Goal: Information Seeking & Learning: Learn about a topic

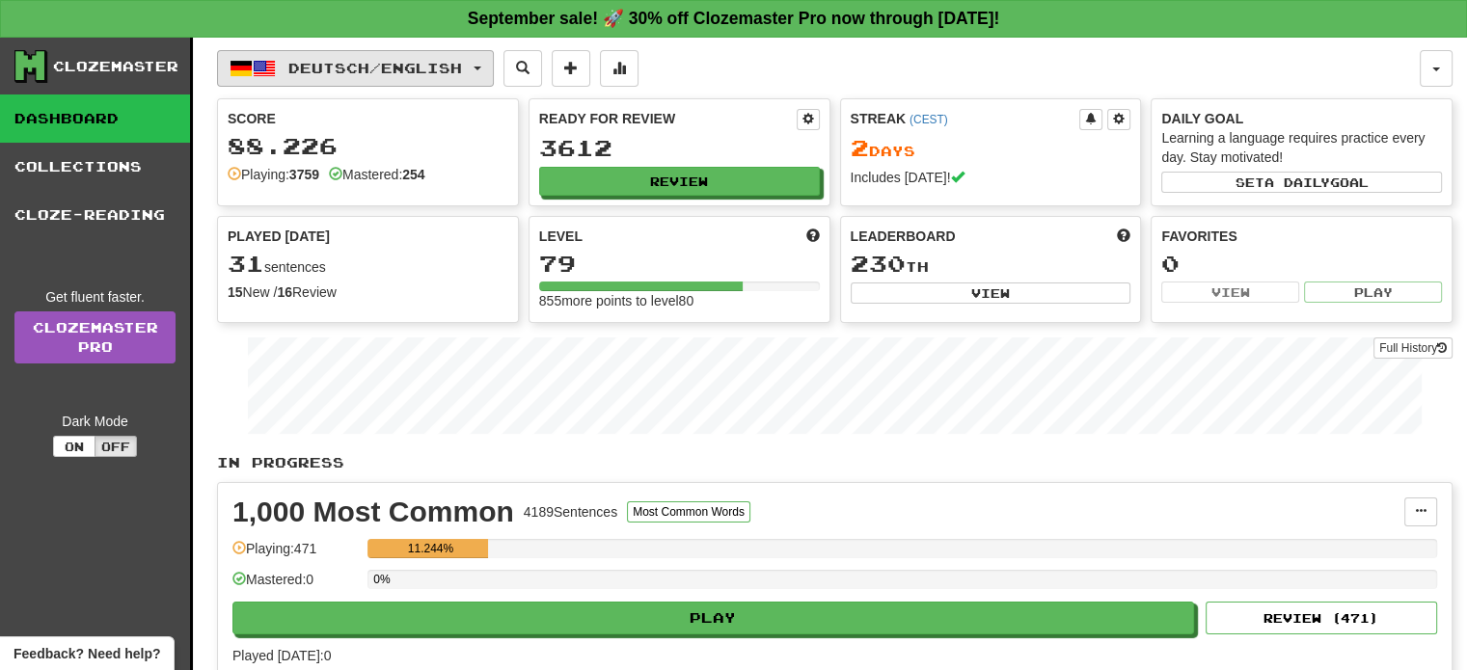
click at [449, 65] on span "Deutsch / English" at bounding box center [375, 68] width 174 height 16
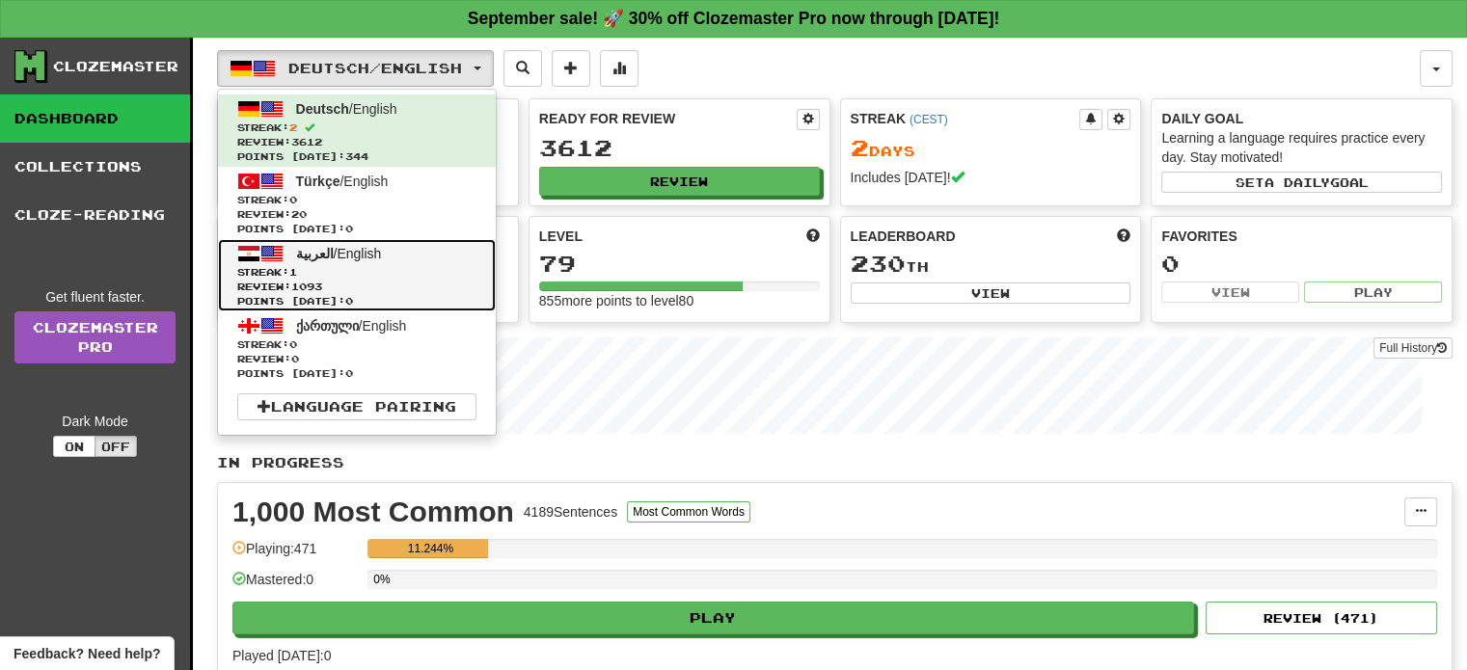
click at [371, 253] on span "العربية / English" at bounding box center [339, 253] width 86 height 15
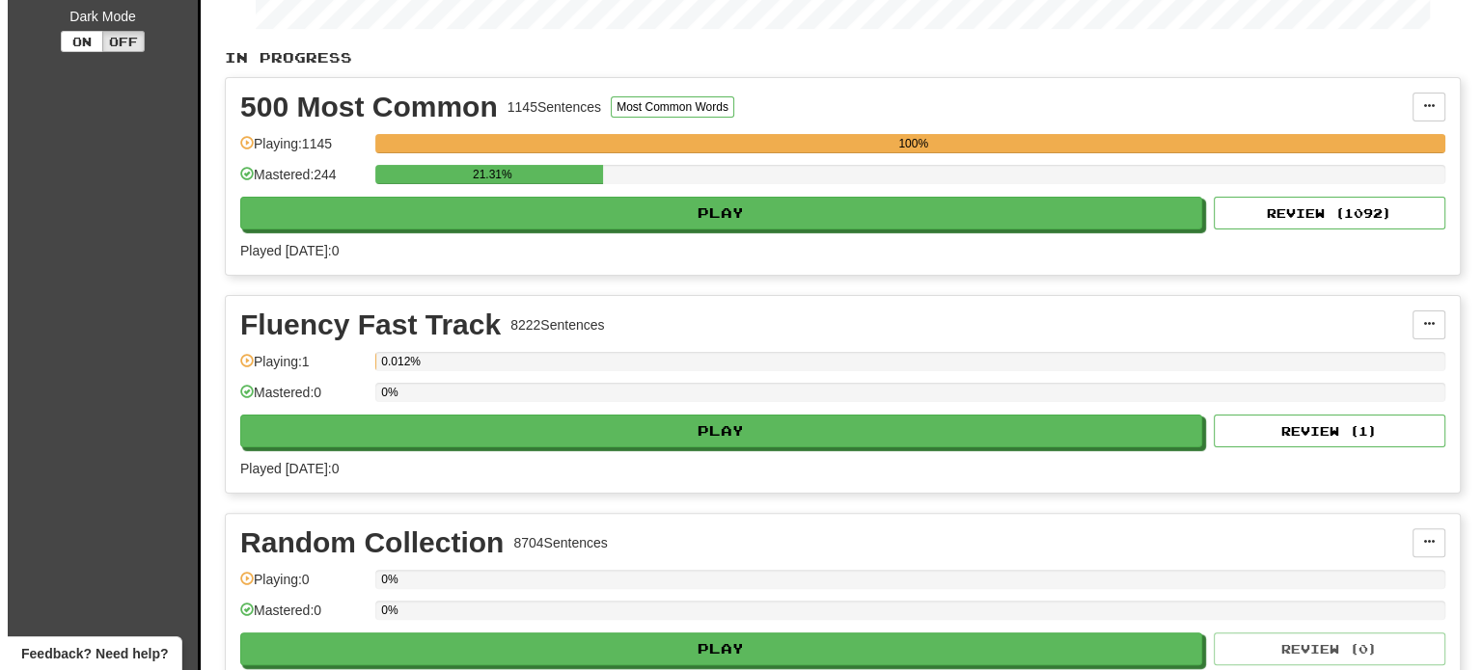
scroll to position [417, 0]
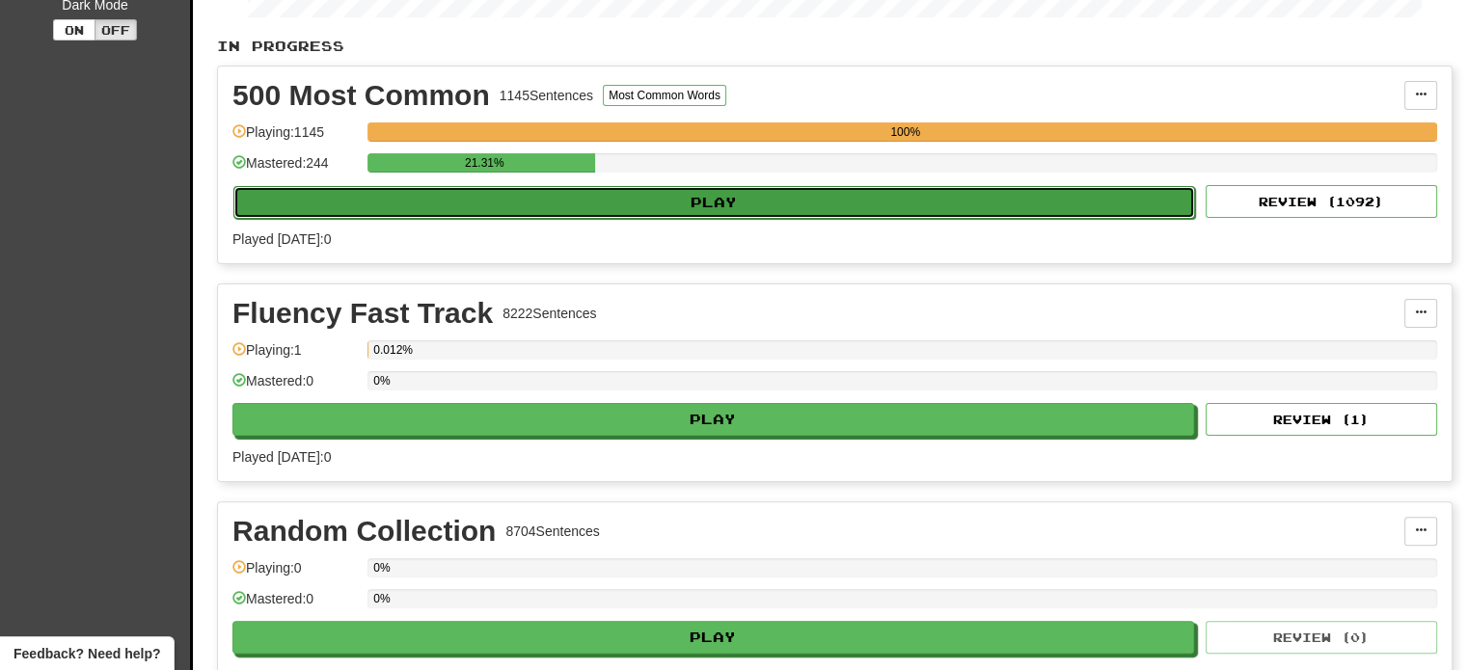
click at [473, 195] on button "Play" at bounding box center [714, 202] width 962 height 33
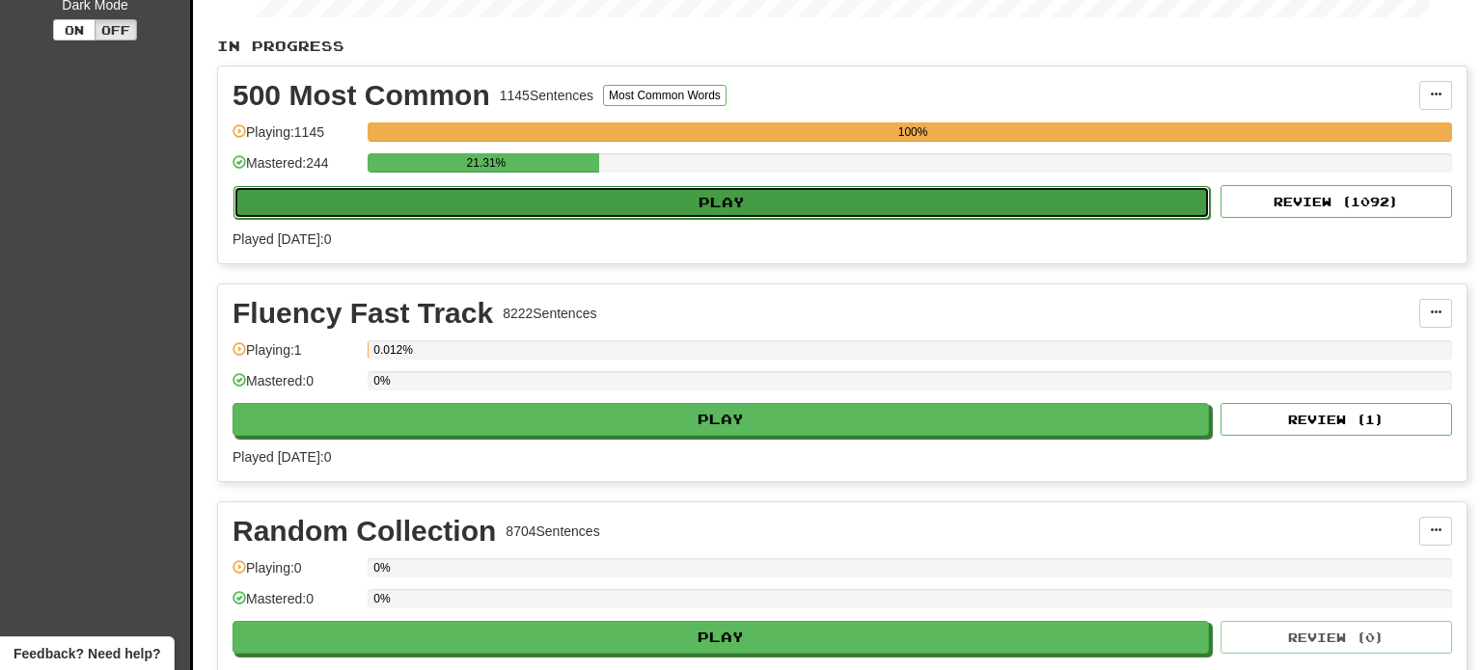
select select "**"
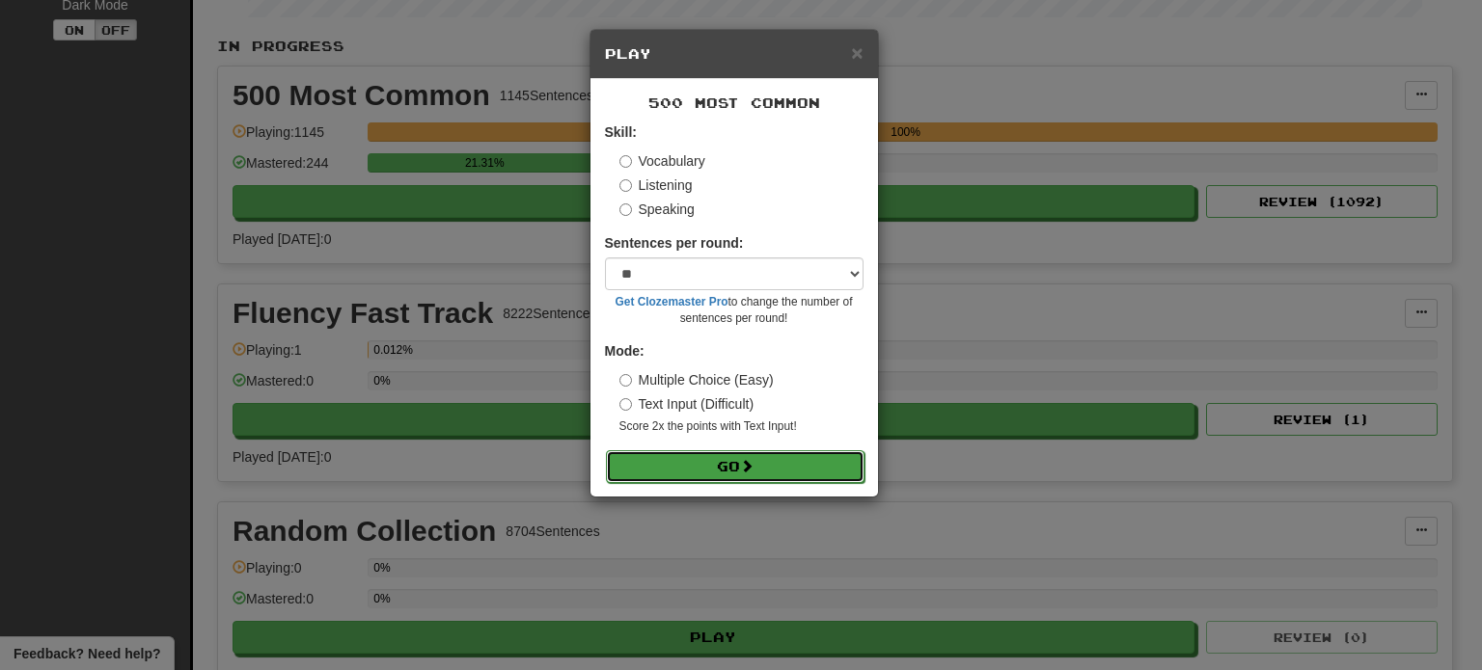
click at [740, 450] on button "Go" at bounding box center [735, 466] width 259 height 33
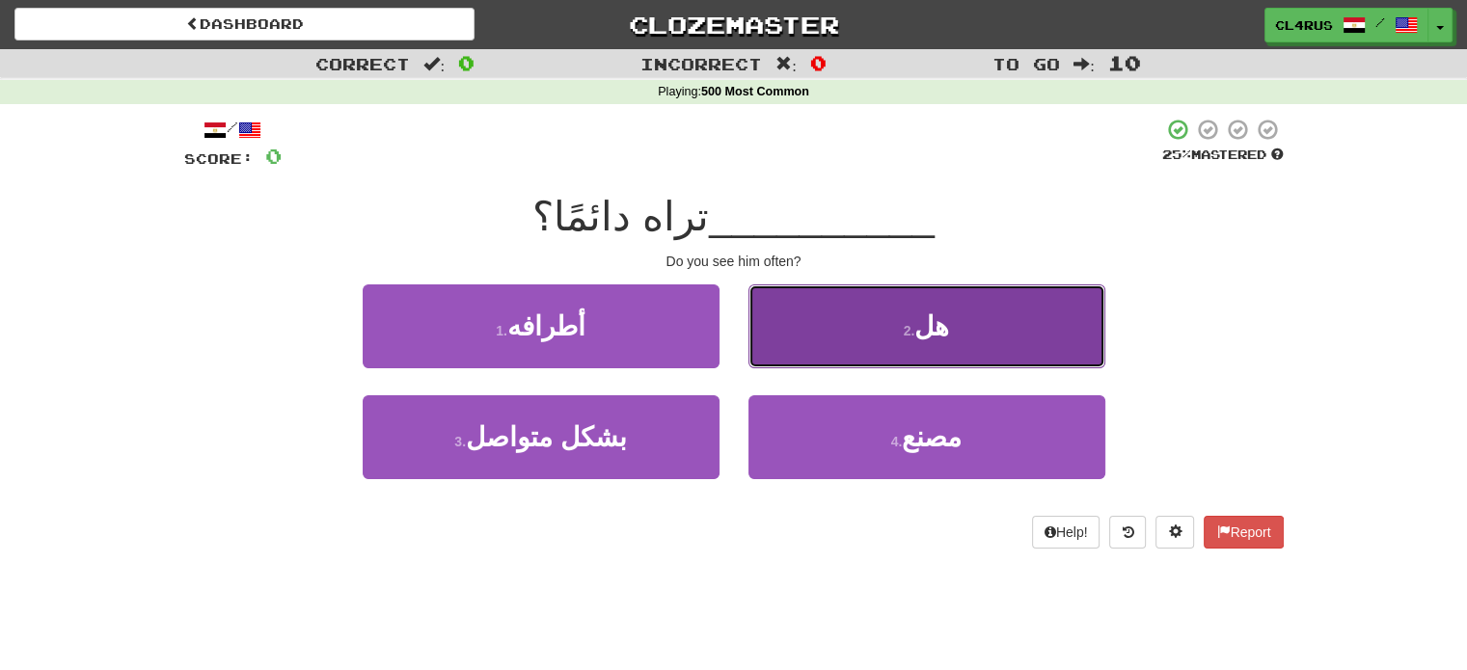
click at [806, 359] on button "2 . هل" at bounding box center [927, 327] width 357 height 84
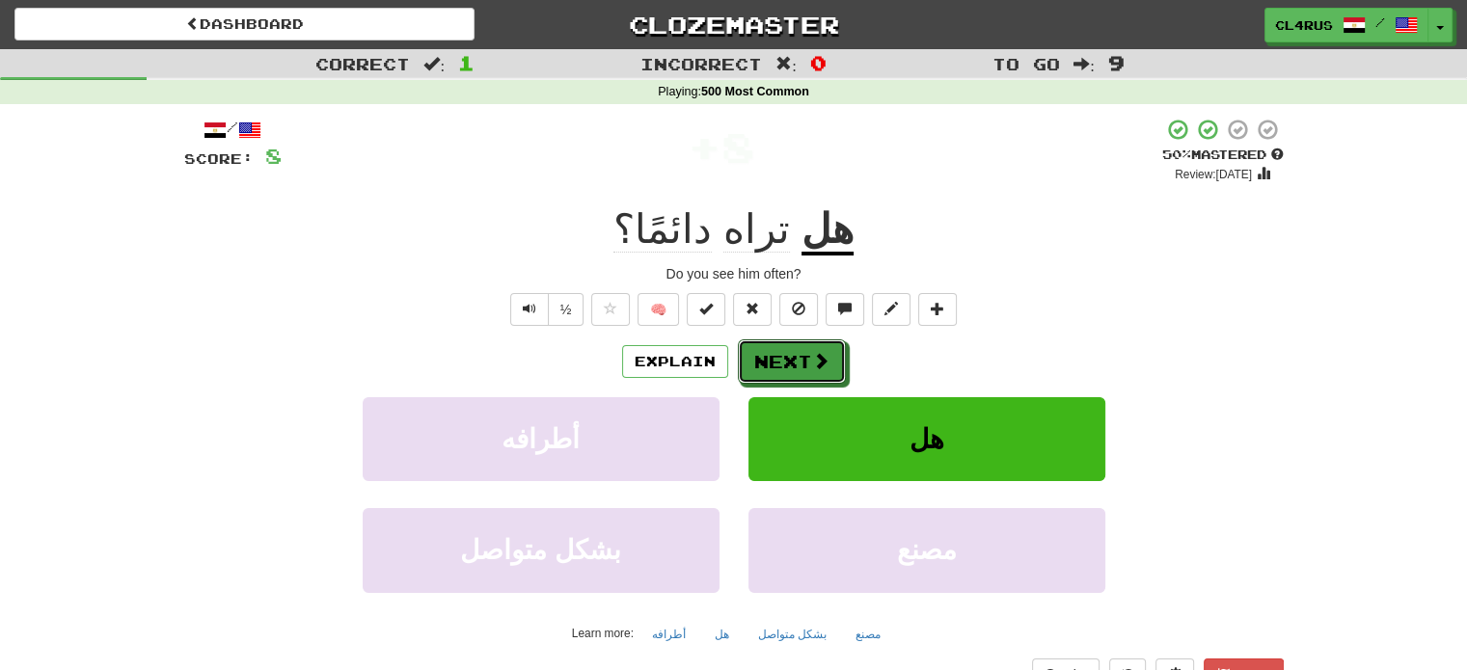
click at [806, 359] on button "Next" at bounding box center [792, 362] width 108 height 44
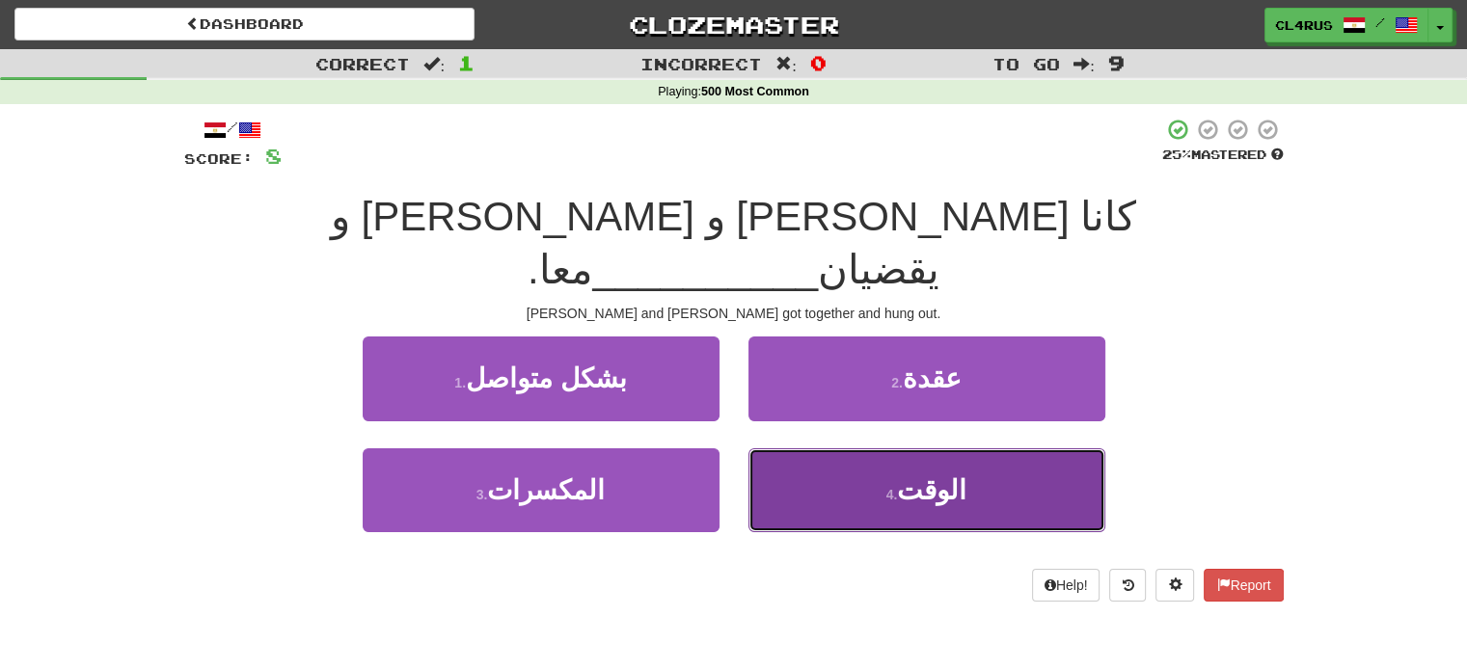
click at [899, 453] on button "4 . الوقت" at bounding box center [927, 491] width 357 height 84
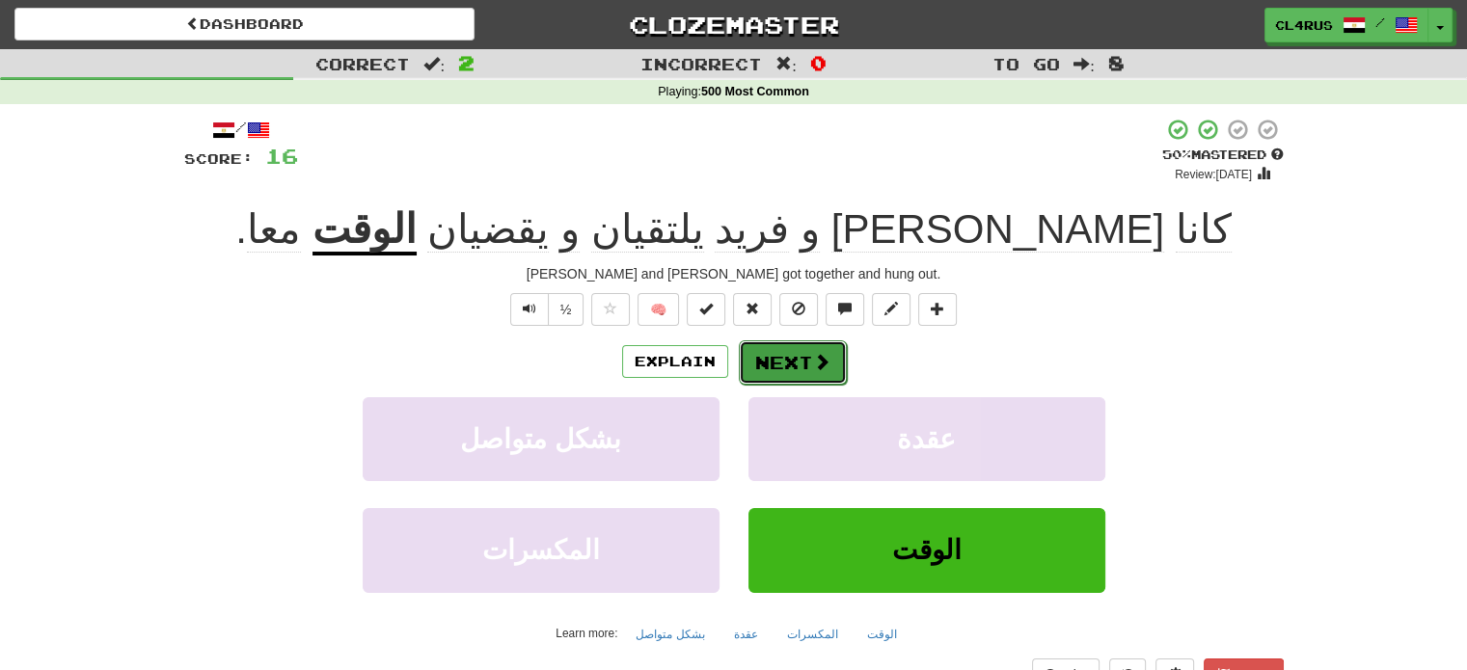
click at [828, 358] on button "Next" at bounding box center [793, 363] width 108 height 44
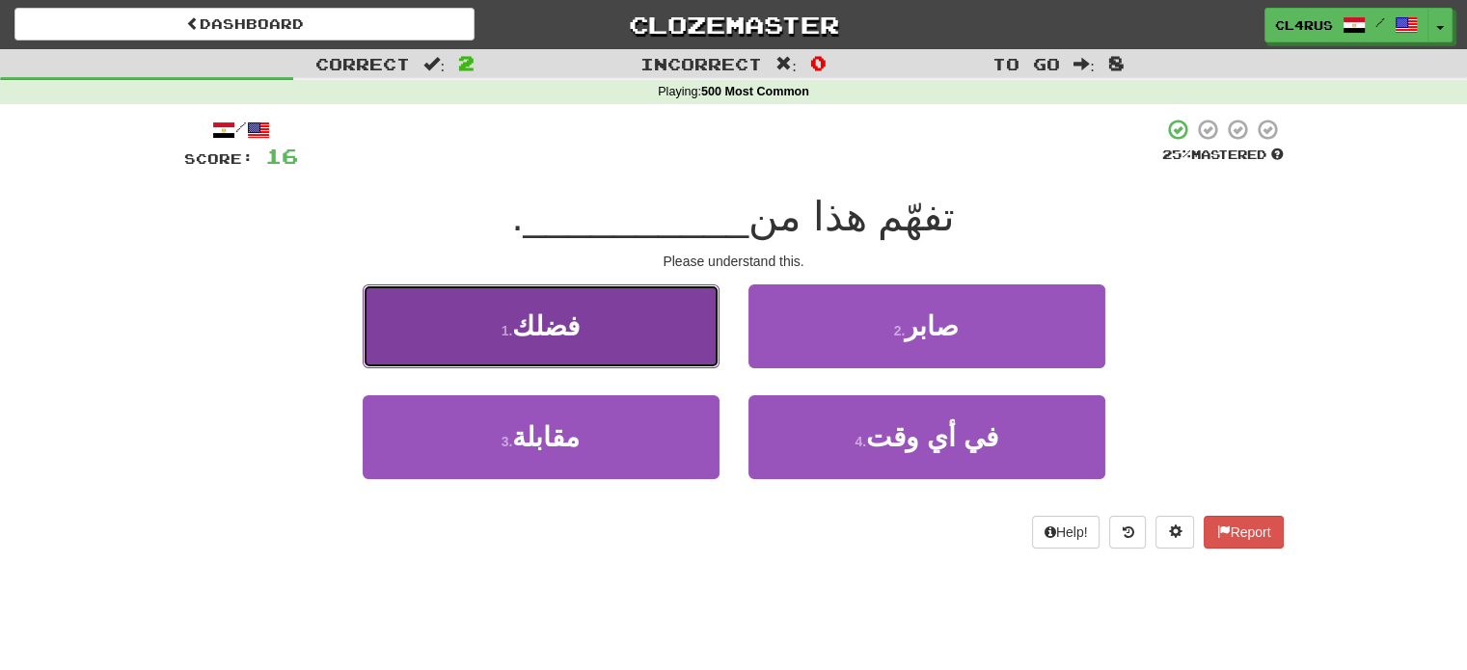
click at [588, 351] on button "1 . فضلك" at bounding box center [541, 327] width 357 height 84
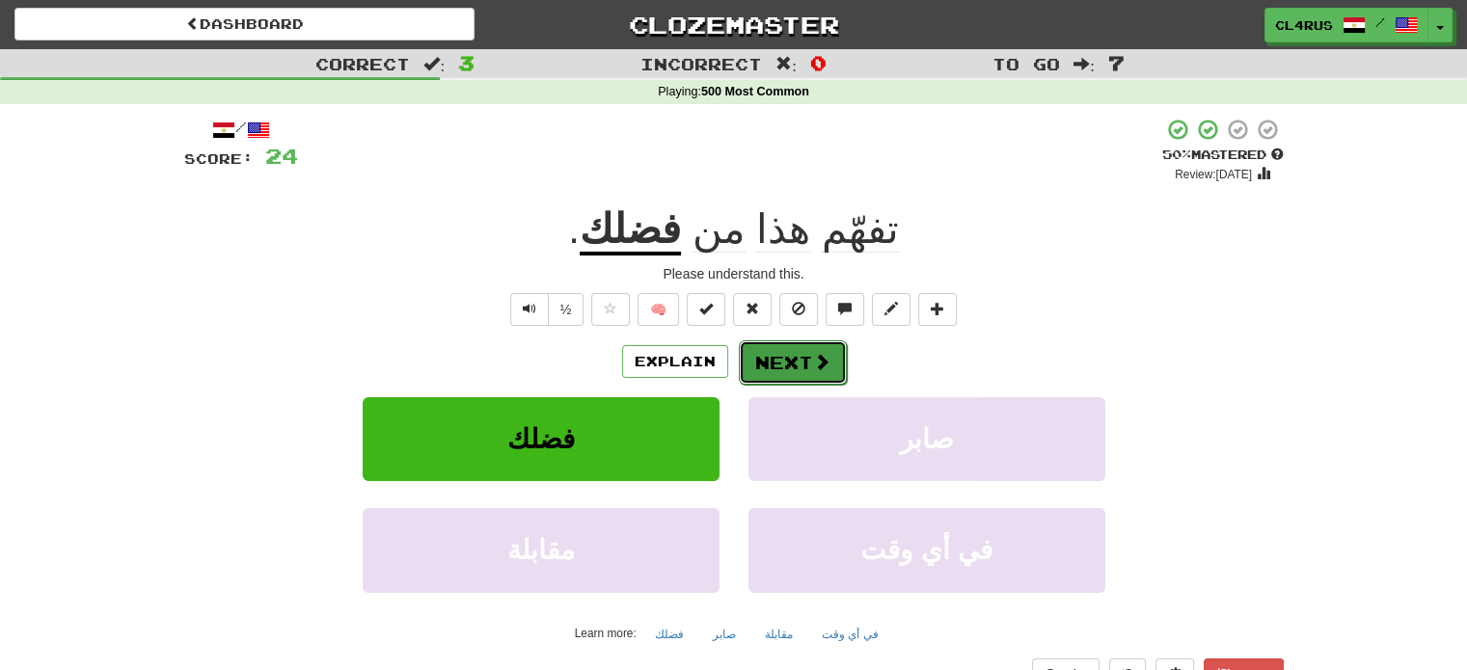
click at [787, 376] on button "Next" at bounding box center [793, 363] width 108 height 44
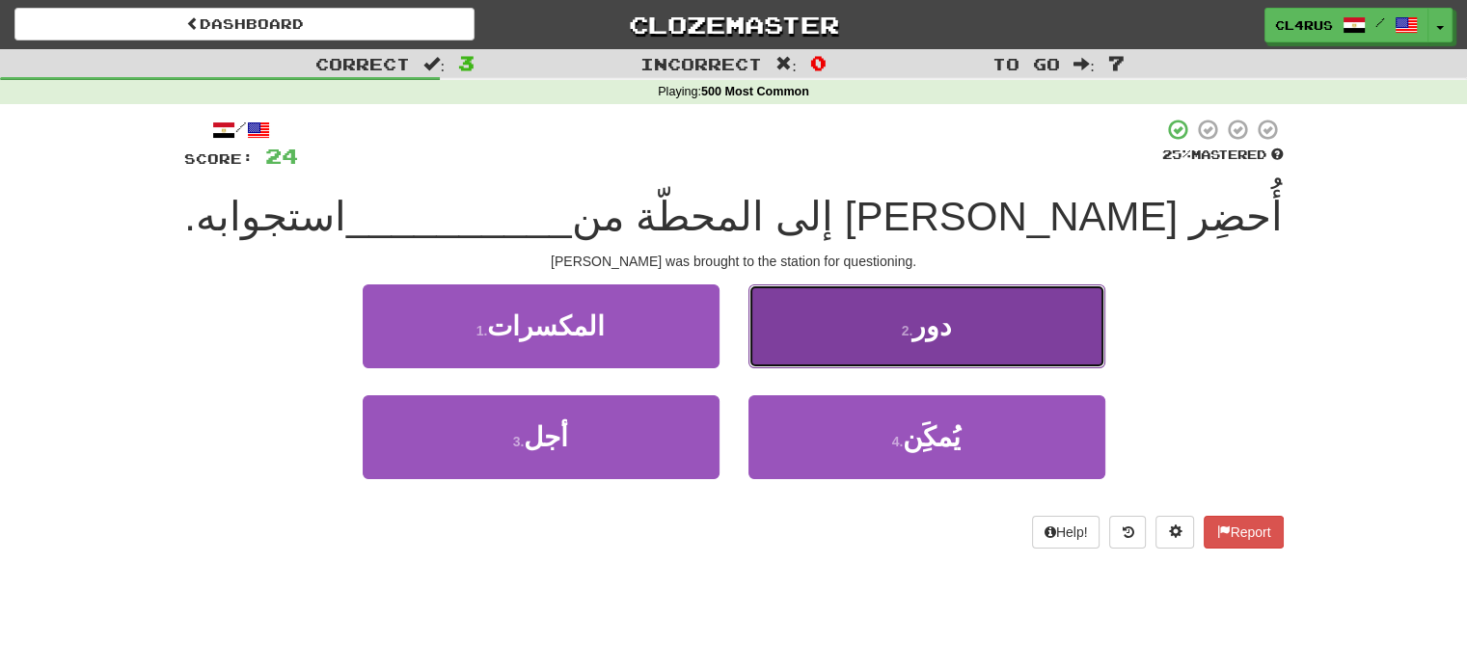
click at [917, 312] on span "دور" at bounding box center [932, 327] width 39 height 30
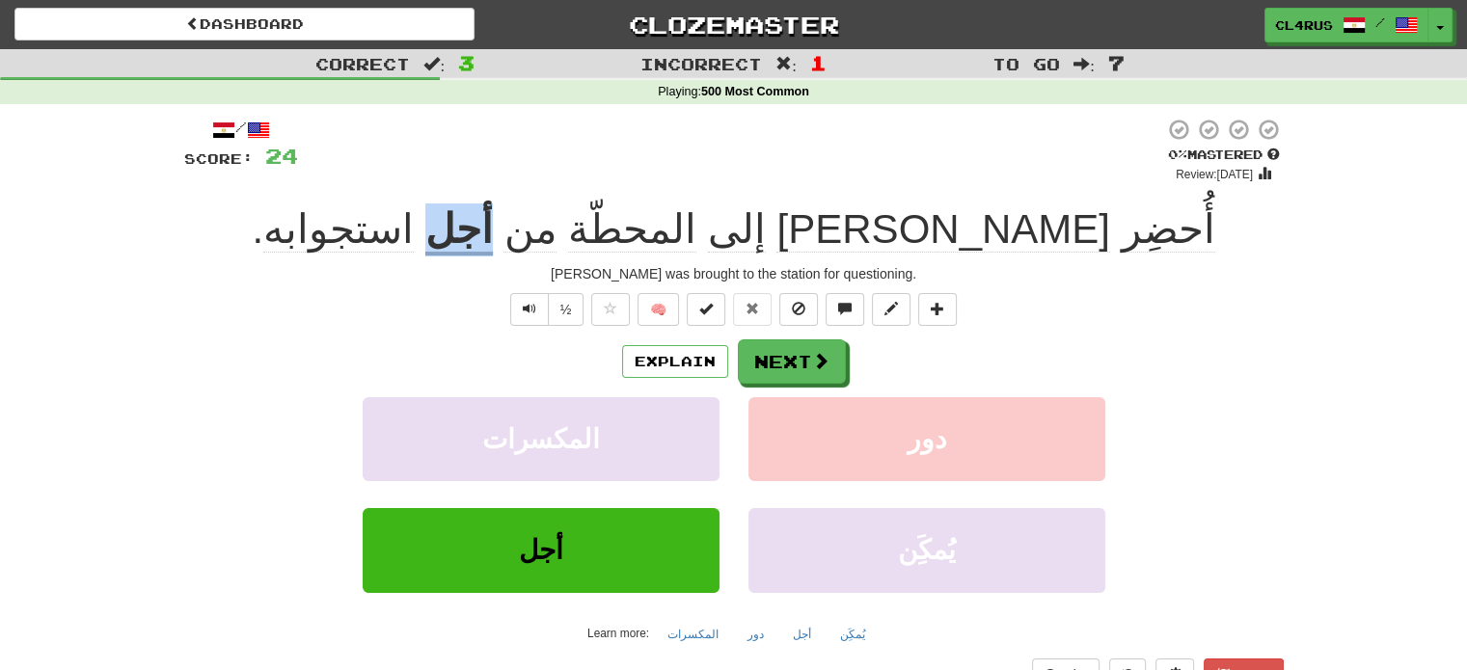
drag, startPoint x: 636, startPoint y: 215, endPoint x: 593, endPoint y: 216, distance: 42.5
click at [593, 216] on div "أُحضِر سامي إلى المحطّة من أجل استجوابه ." at bounding box center [734, 230] width 1100 height 53
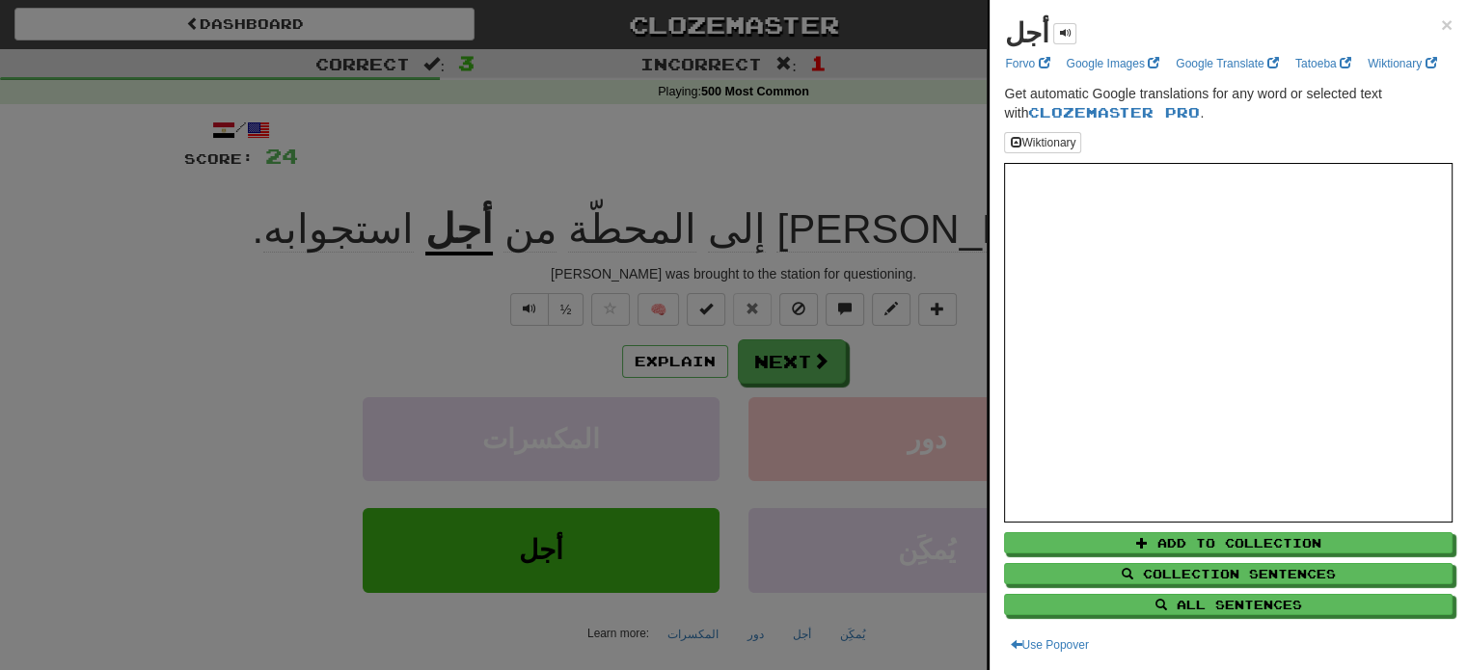
click at [853, 192] on div at bounding box center [733, 335] width 1467 height 670
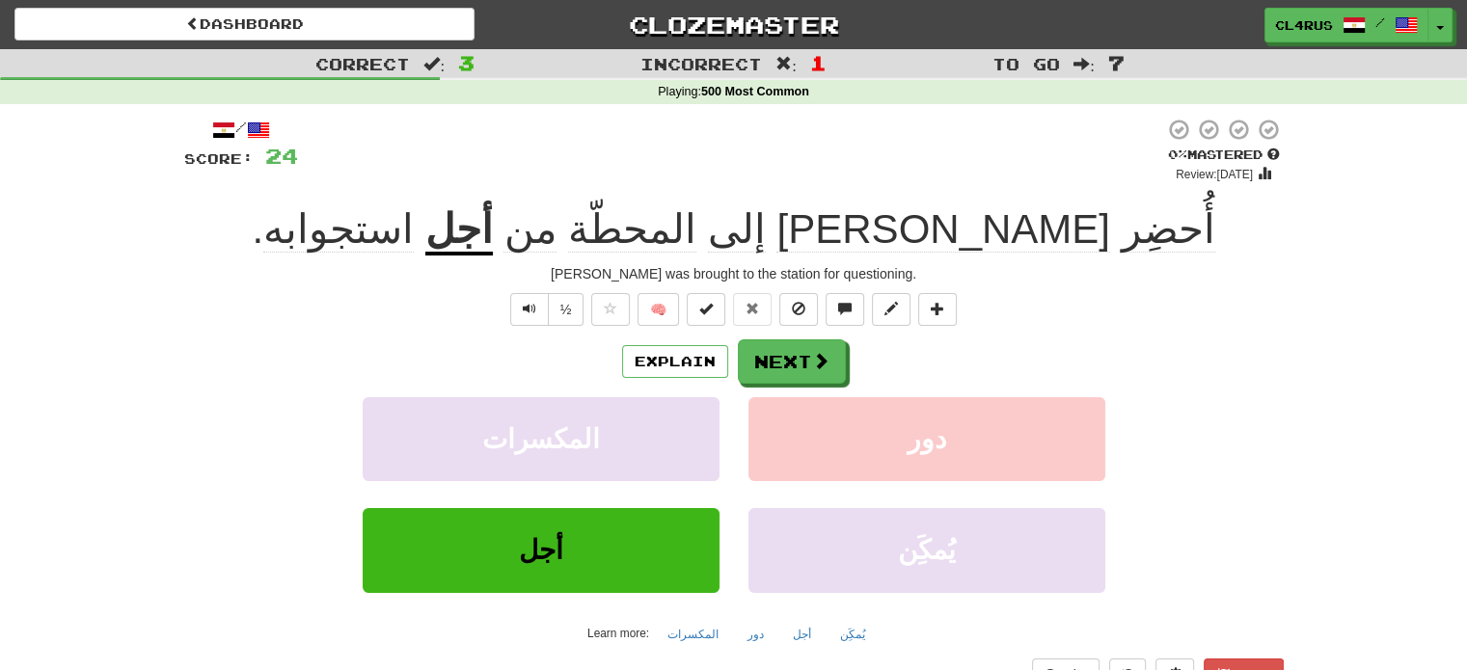
click at [783, 385] on div "Explain Next المكسرات دور أجل يُمكَِن Learn more: المكسرات دور أجل يُمكَِن" at bounding box center [734, 495] width 1100 height 310
click at [767, 373] on button "Next" at bounding box center [793, 363] width 108 height 44
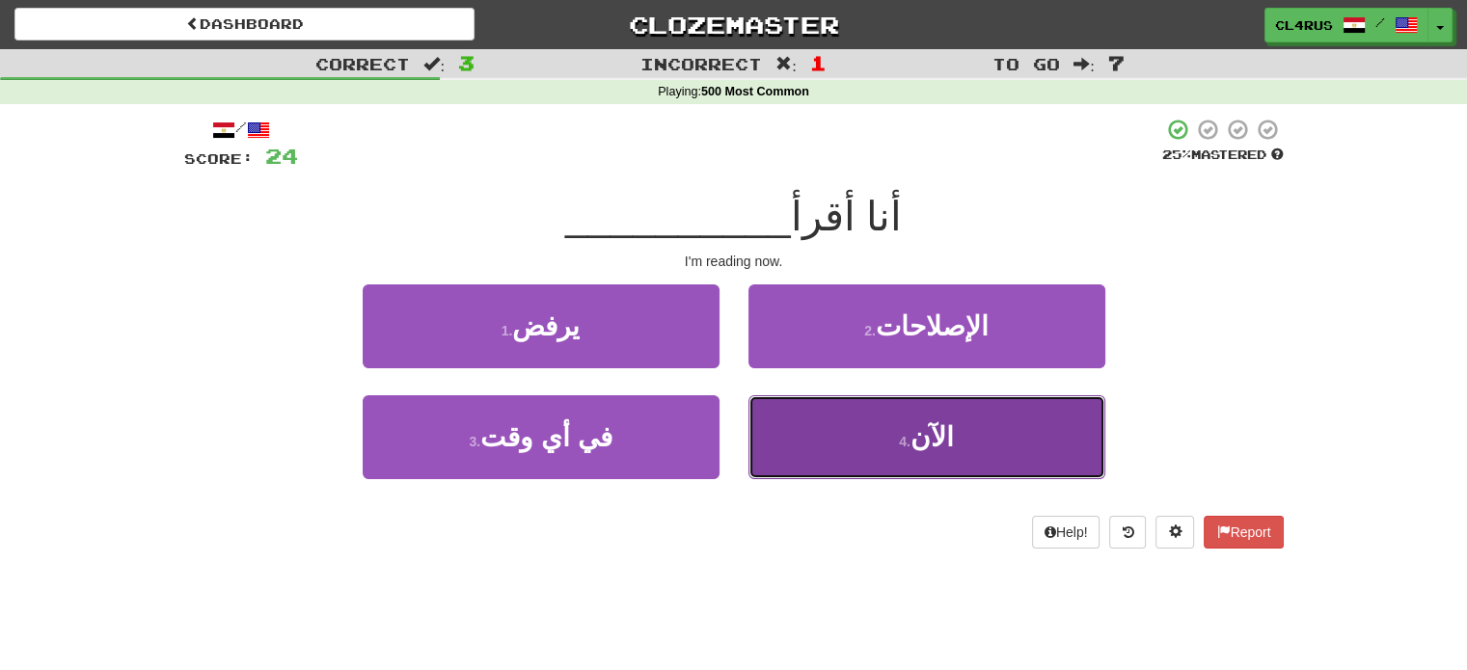
click at [894, 427] on button "4 . الآن" at bounding box center [927, 438] width 357 height 84
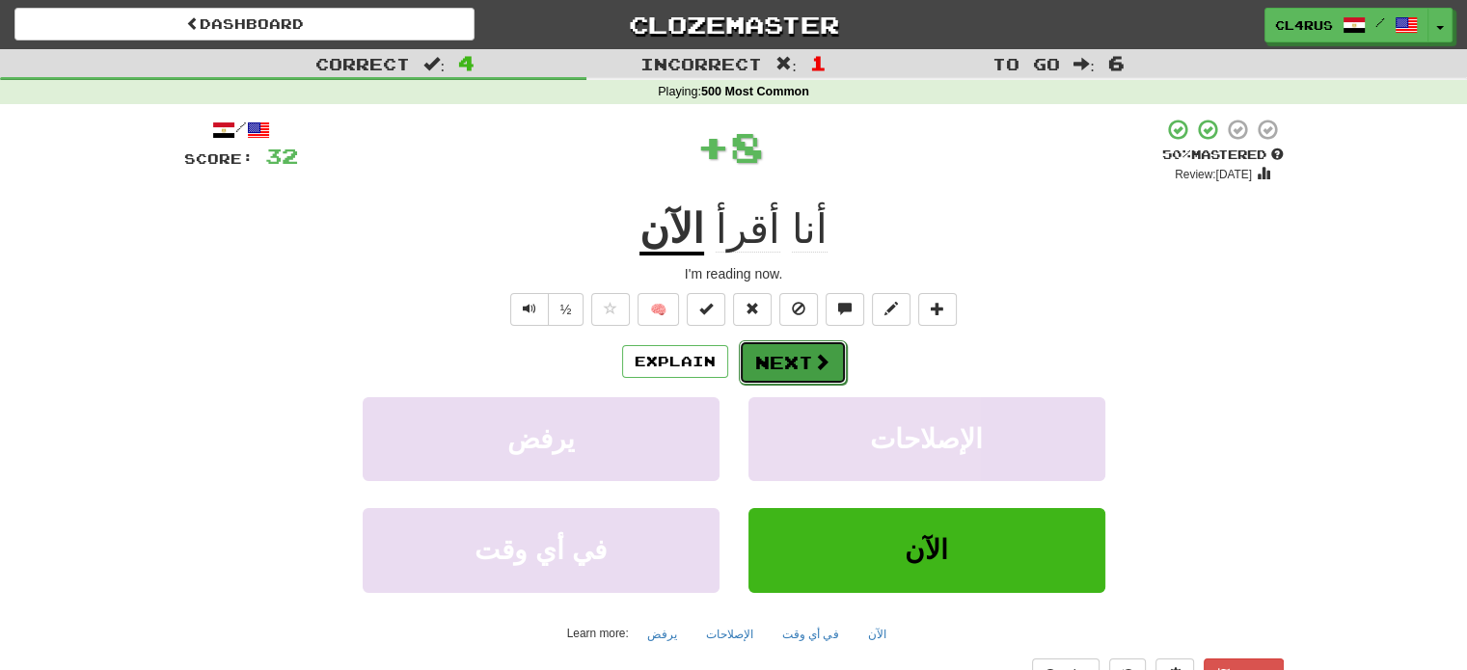
click at [822, 381] on button "Next" at bounding box center [793, 363] width 108 height 44
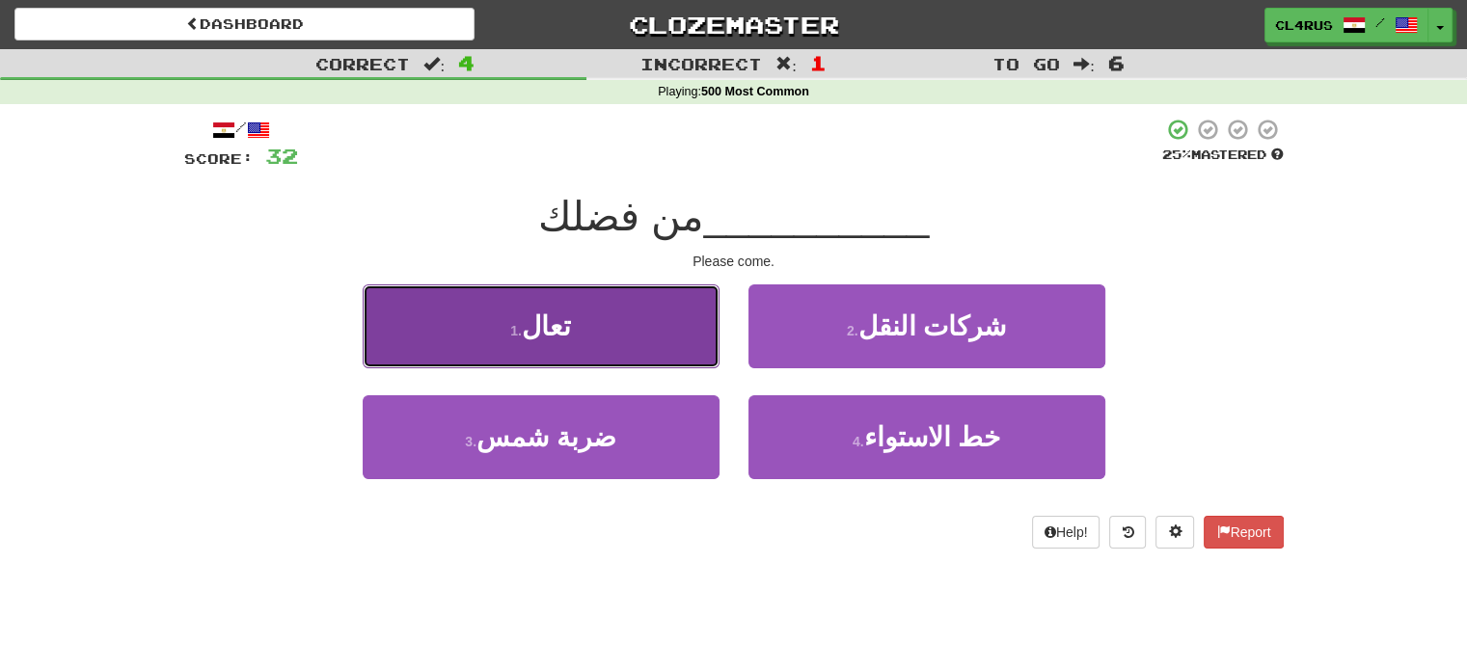
click at [667, 342] on button "1 . تعال" at bounding box center [541, 327] width 357 height 84
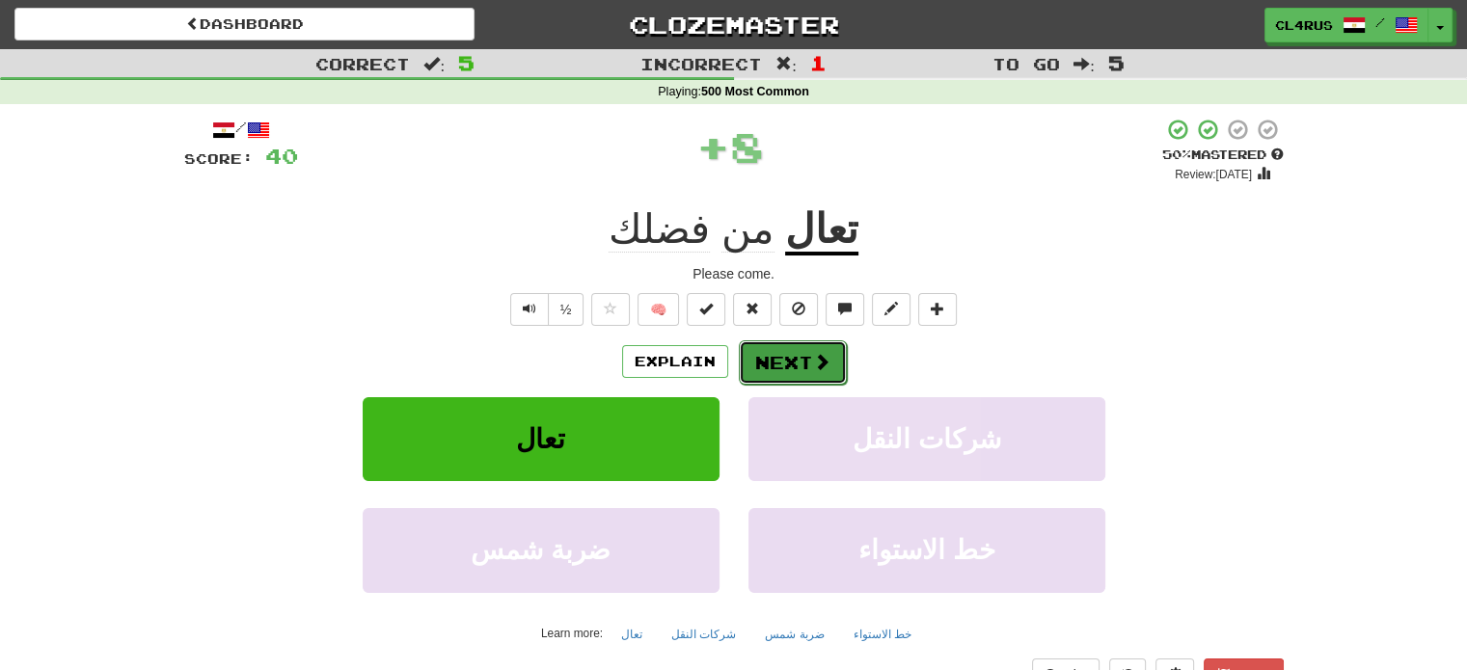
click at [804, 377] on button "Next" at bounding box center [793, 363] width 108 height 44
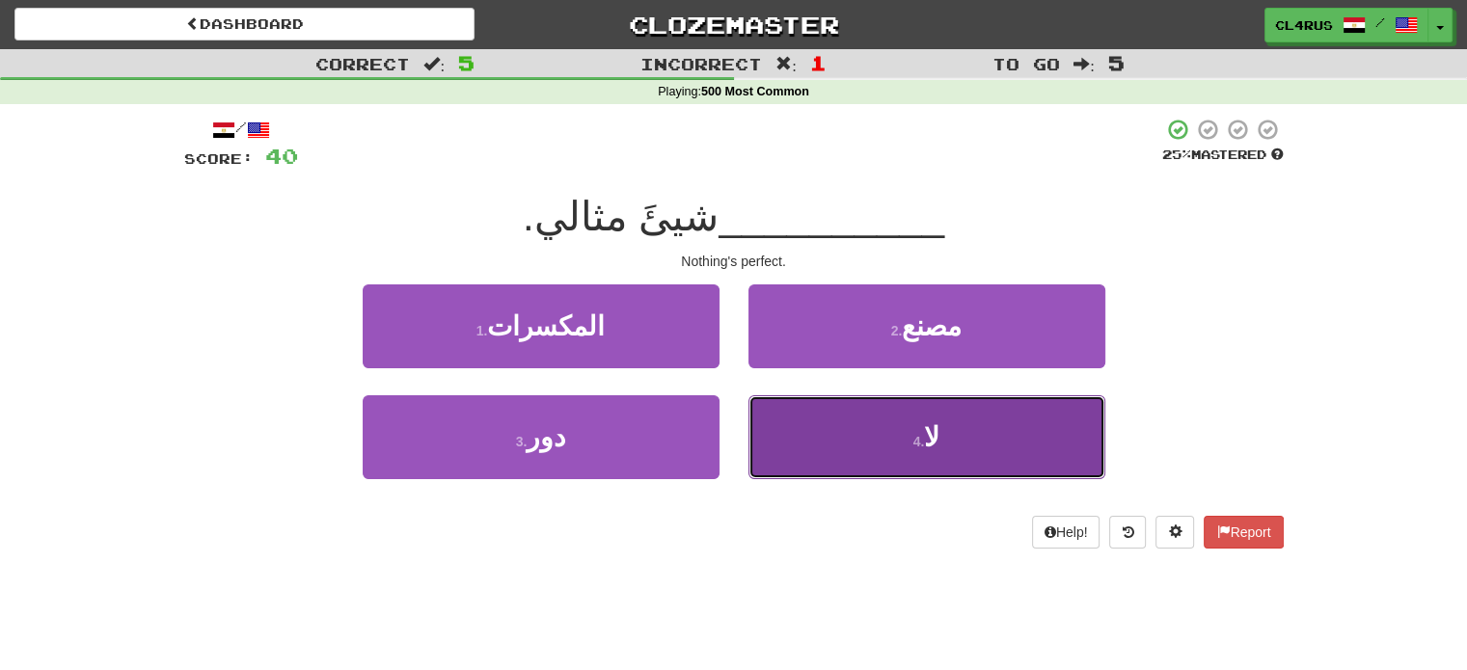
click at [880, 449] on button "4 . لا" at bounding box center [927, 438] width 357 height 84
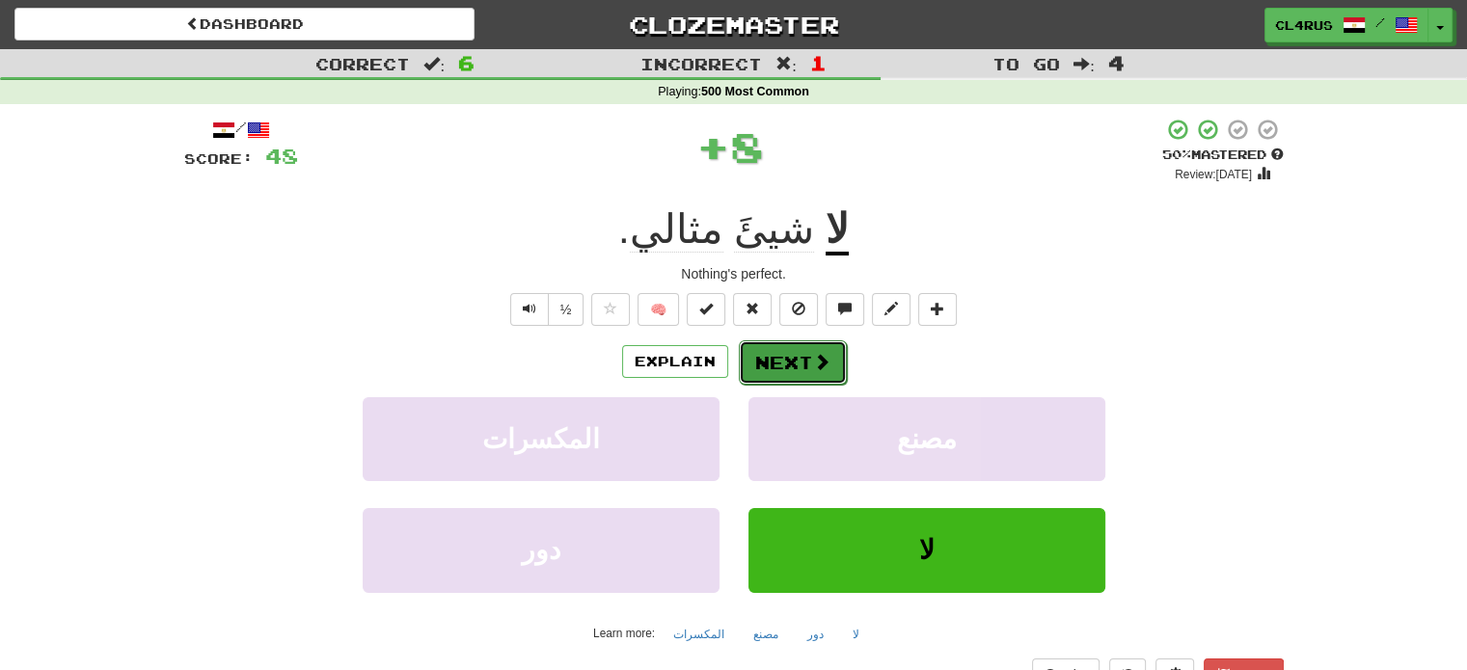
click at [814, 367] on span at bounding box center [821, 361] width 17 height 17
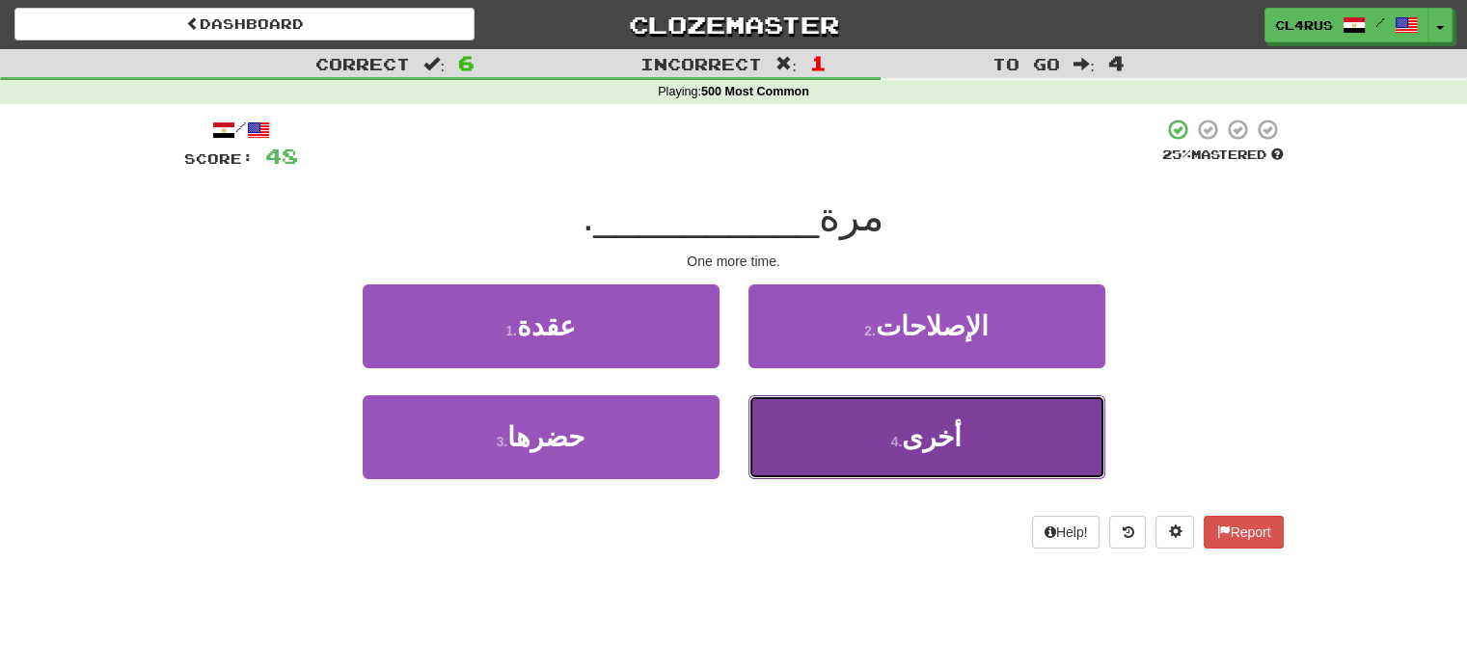
click at [891, 434] on button "4 . أخرى" at bounding box center [927, 438] width 357 height 84
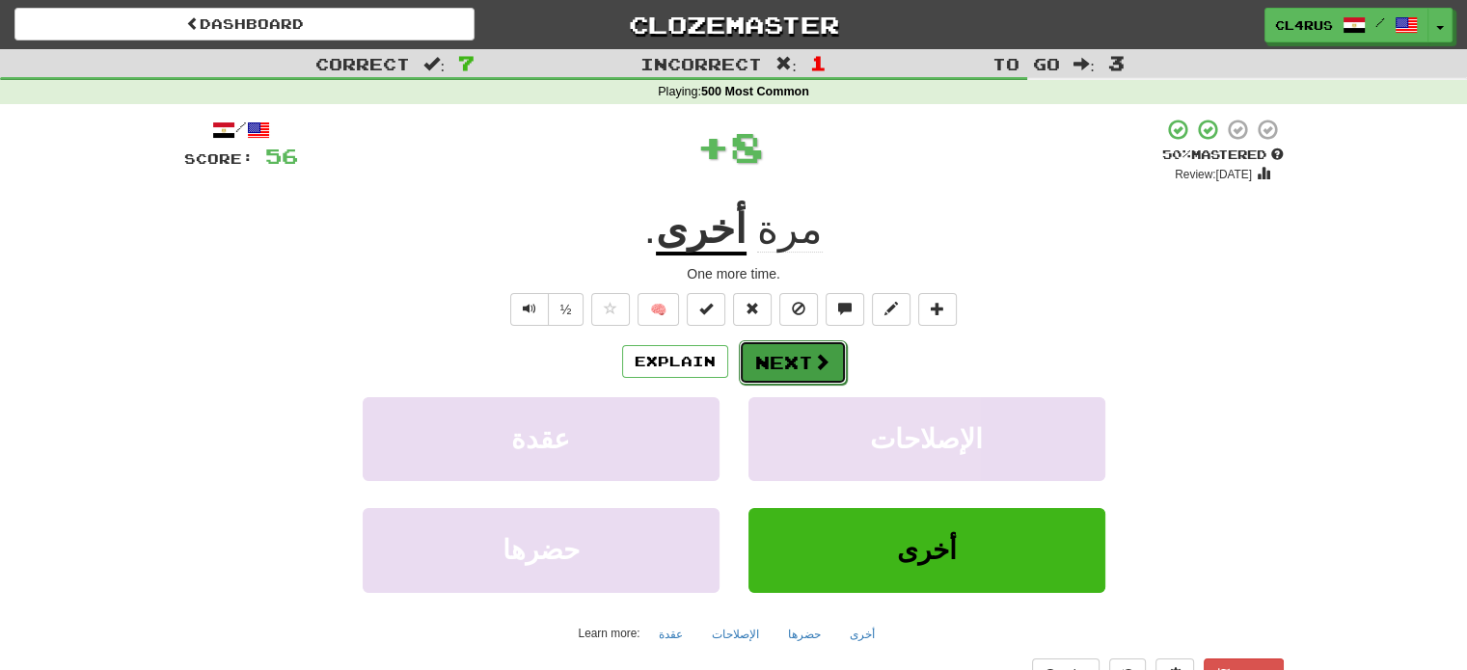
click at [818, 354] on span at bounding box center [821, 361] width 17 height 17
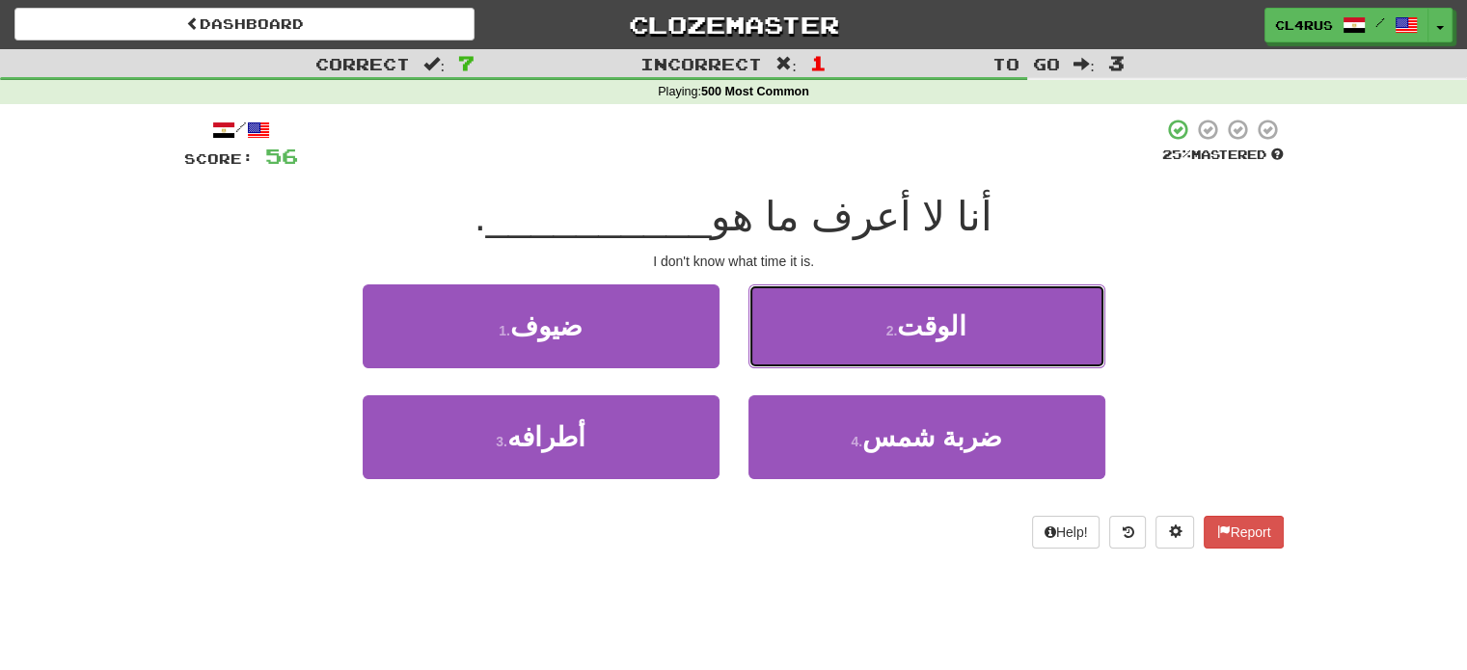
click at [818, 354] on button "2 . الوقت" at bounding box center [927, 327] width 357 height 84
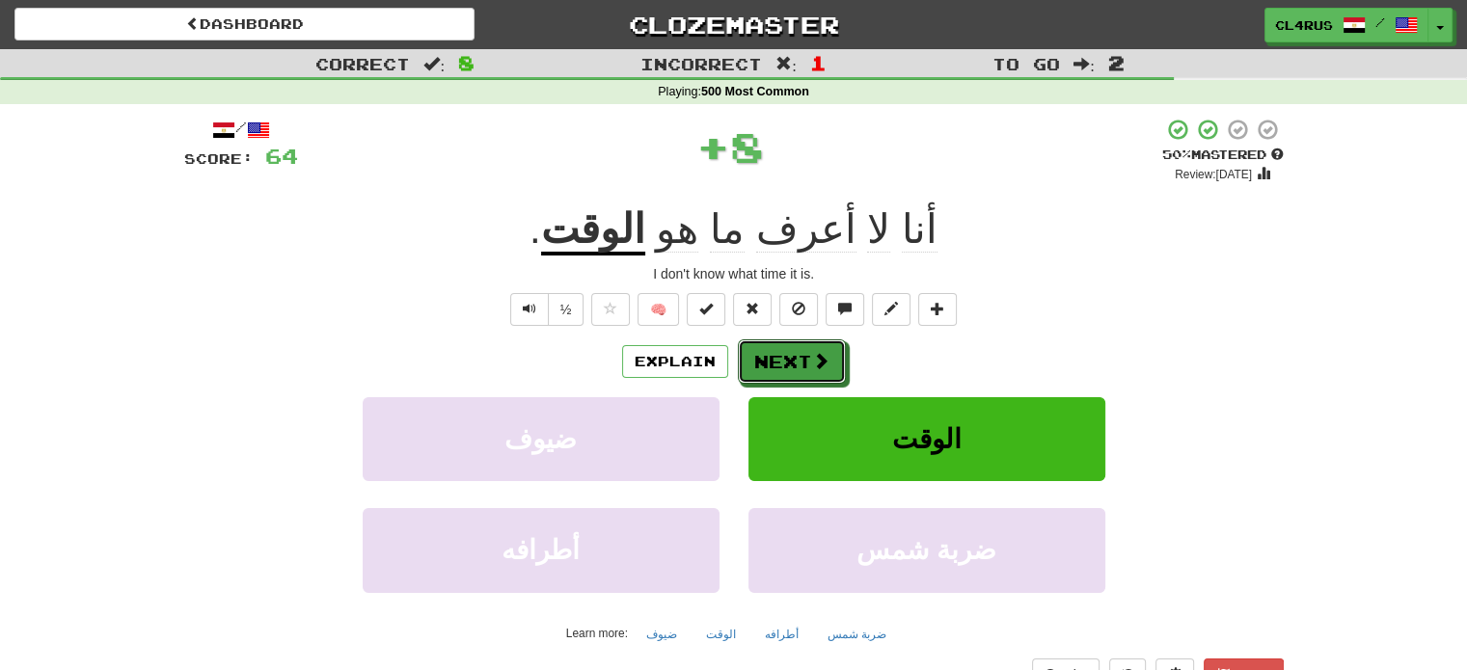
click at [818, 354] on span at bounding box center [820, 360] width 17 height 17
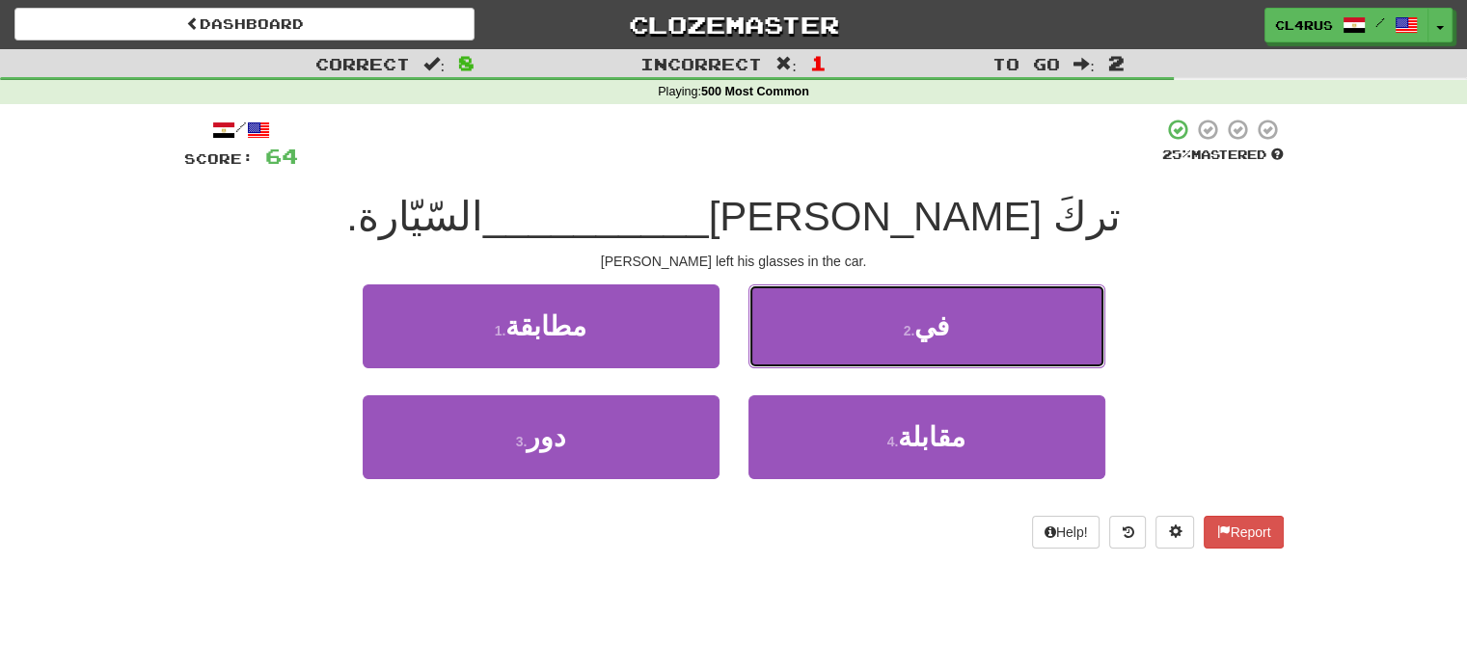
click at [818, 354] on button "2 . في" at bounding box center [927, 327] width 357 height 84
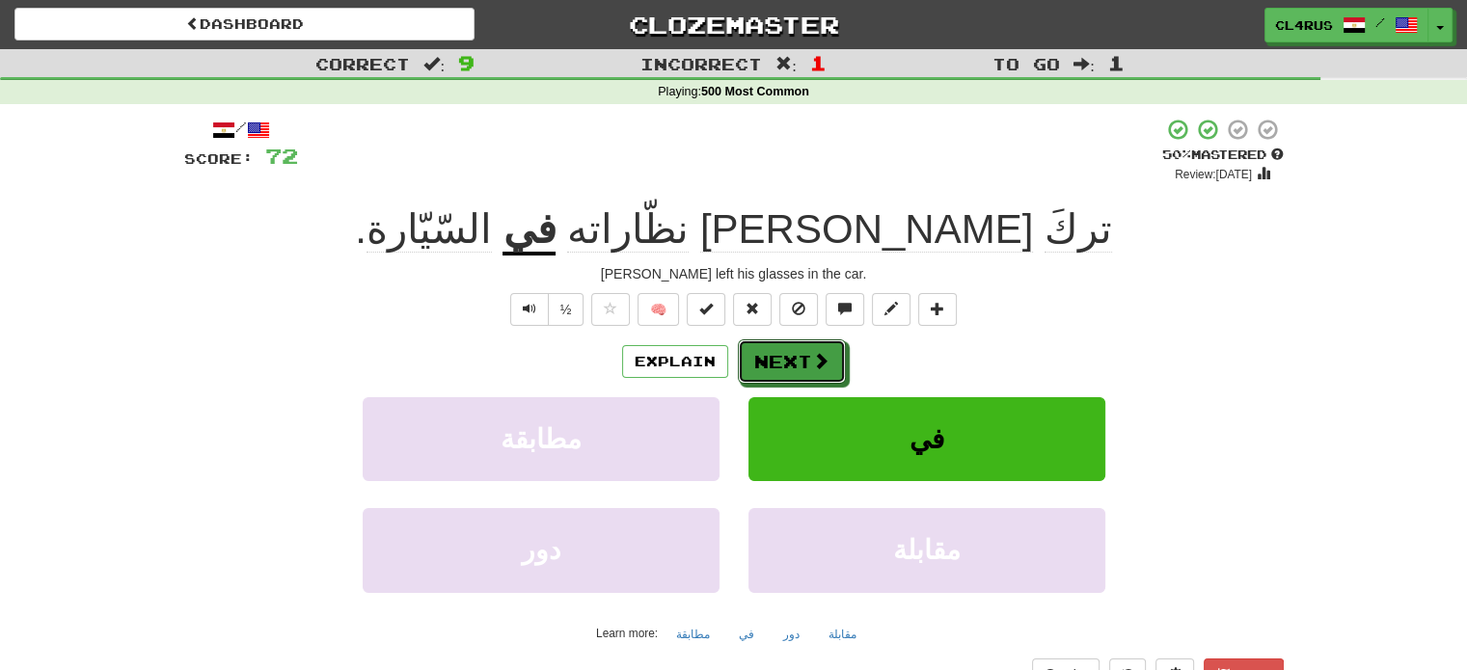
click at [818, 354] on span at bounding box center [820, 360] width 17 height 17
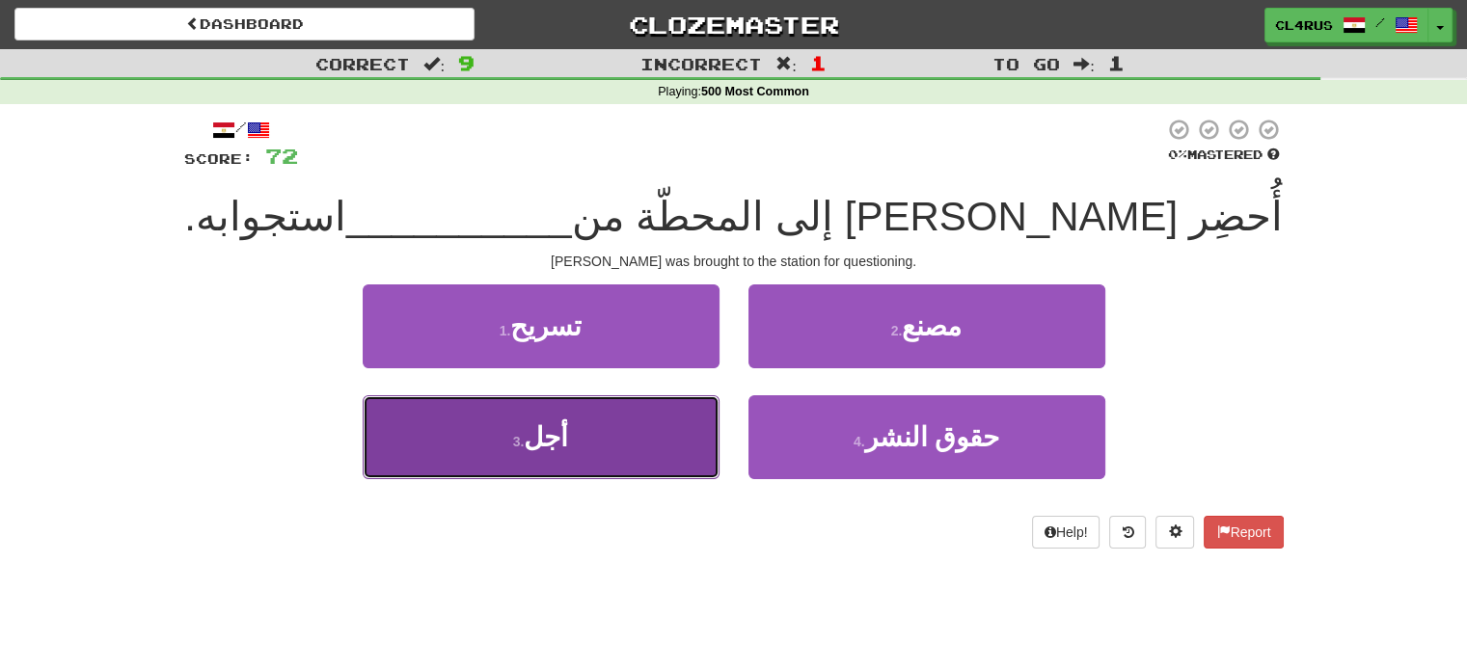
click at [614, 435] on button "3 . أجل" at bounding box center [541, 438] width 357 height 84
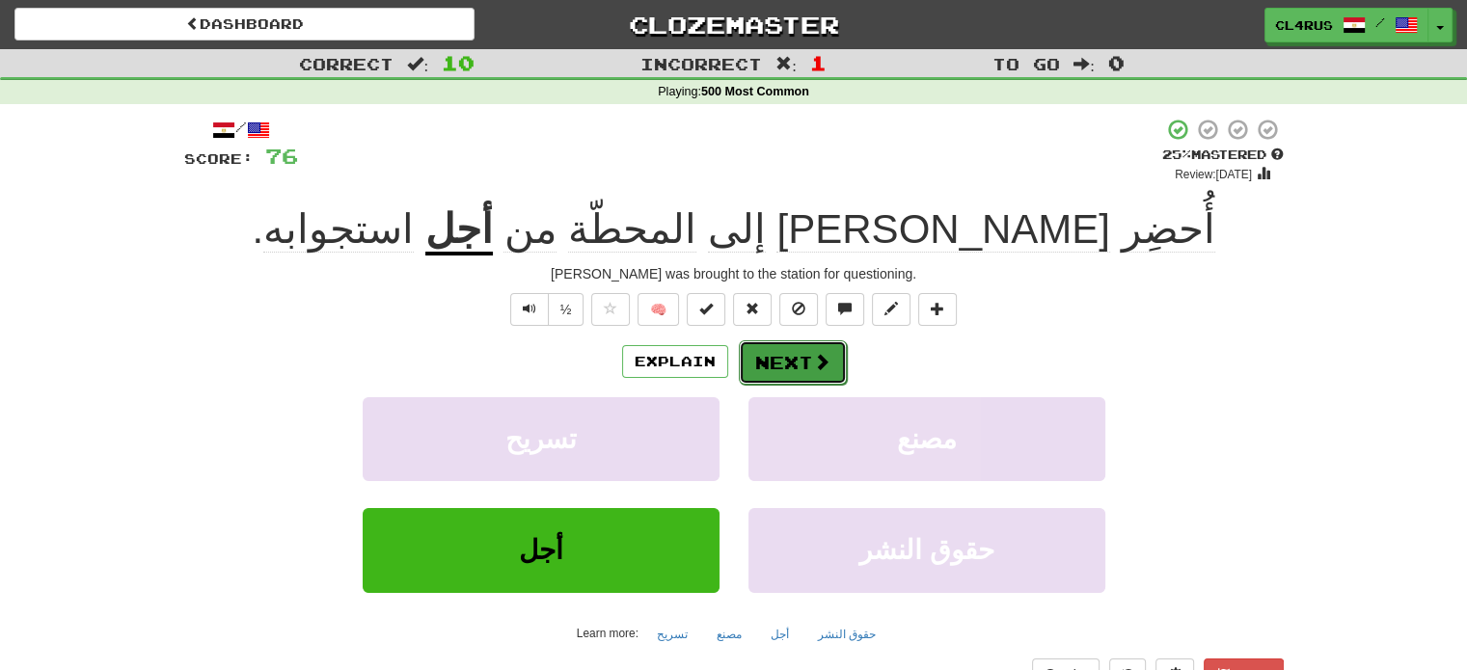
click at [780, 362] on button "Next" at bounding box center [793, 363] width 108 height 44
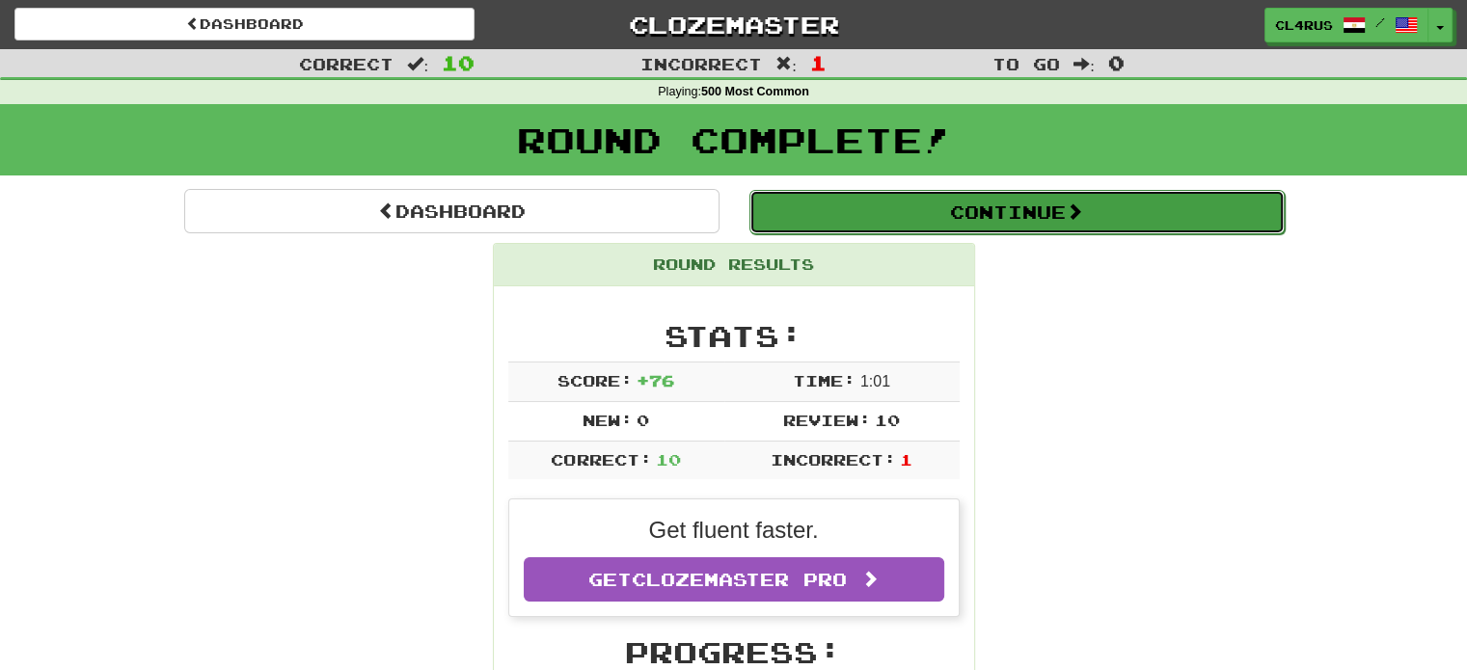
click at [921, 219] on button "Continue" at bounding box center [1017, 212] width 535 height 44
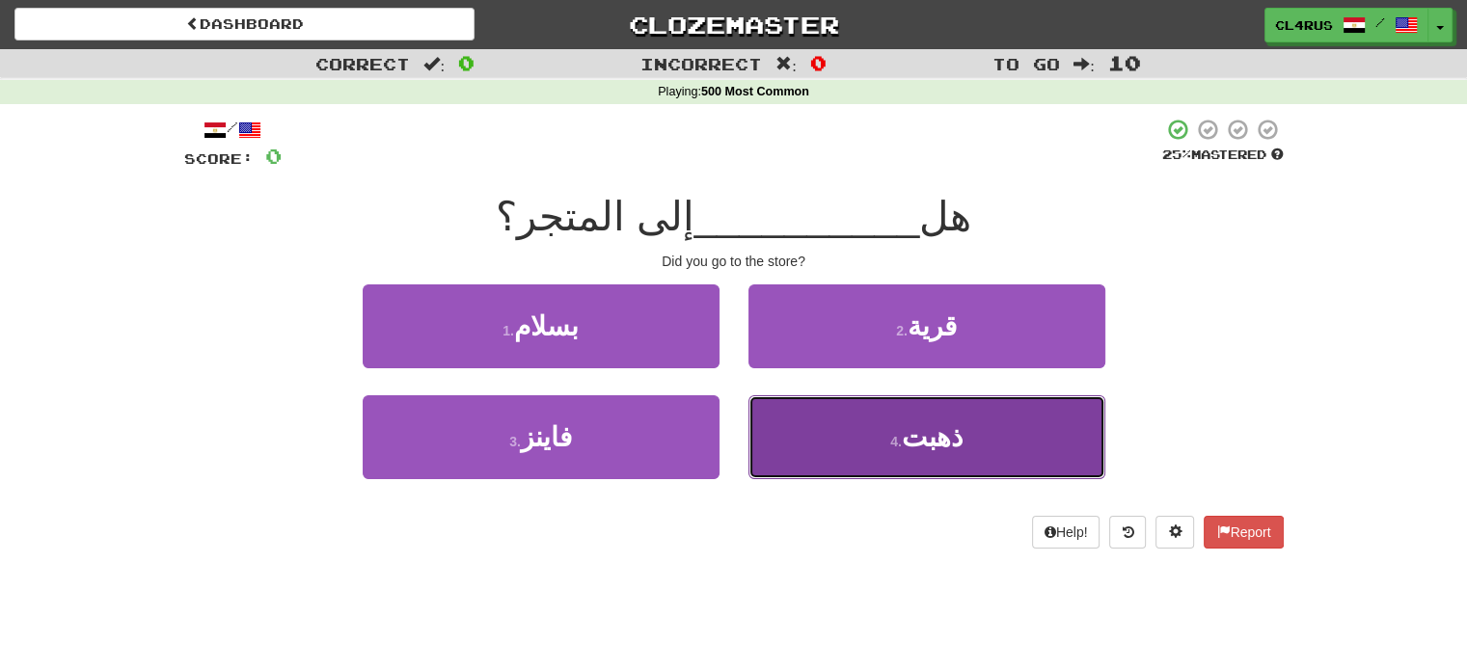
click at [918, 437] on span "ذهبت" at bounding box center [932, 438] width 61 height 30
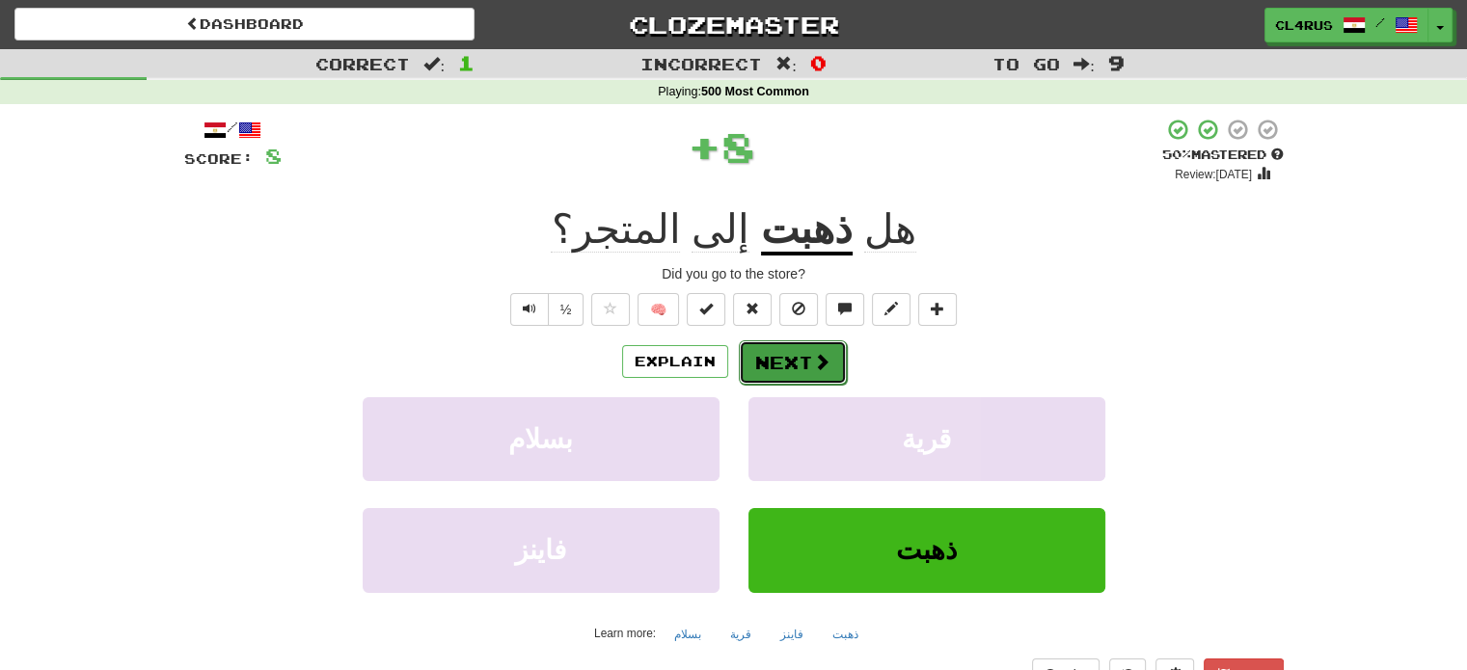
click at [834, 377] on button "Next" at bounding box center [793, 363] width 108 height 44
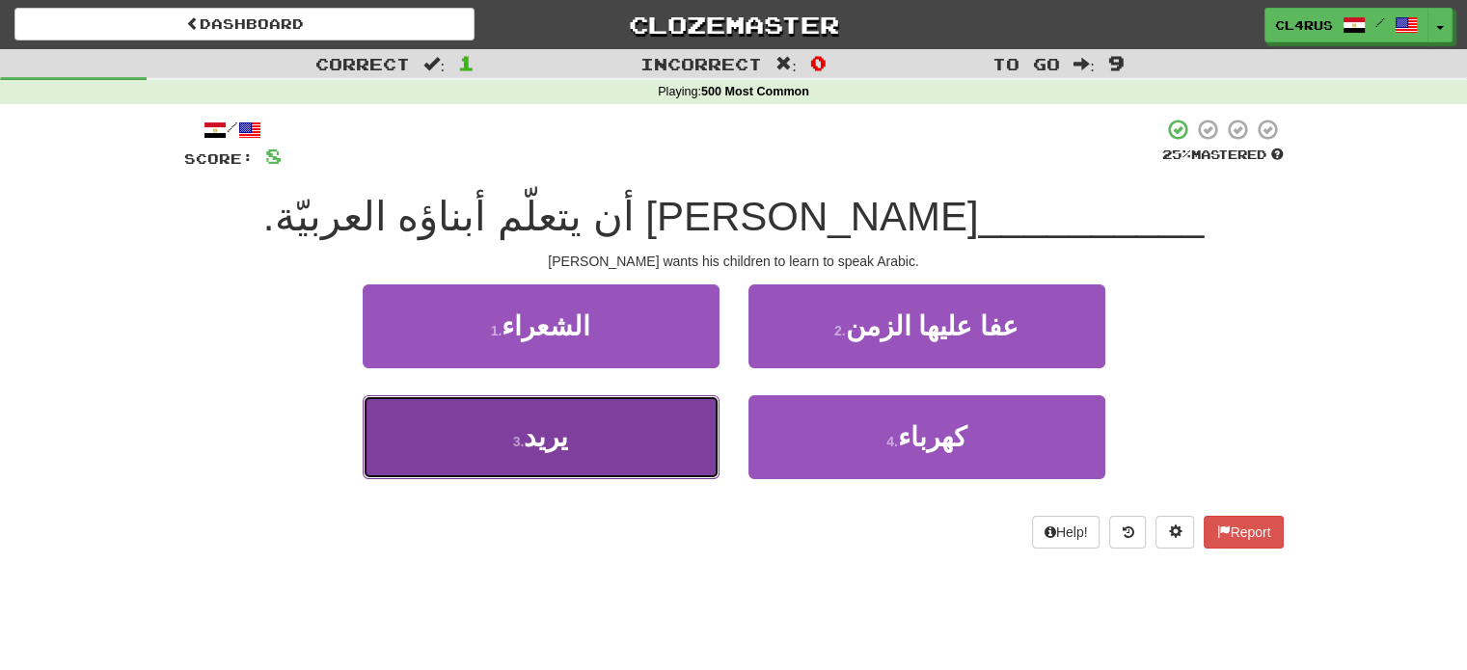
click at [614, 448] on button "3 . يريد" at bounding box center [541, 438] width 357 height 84
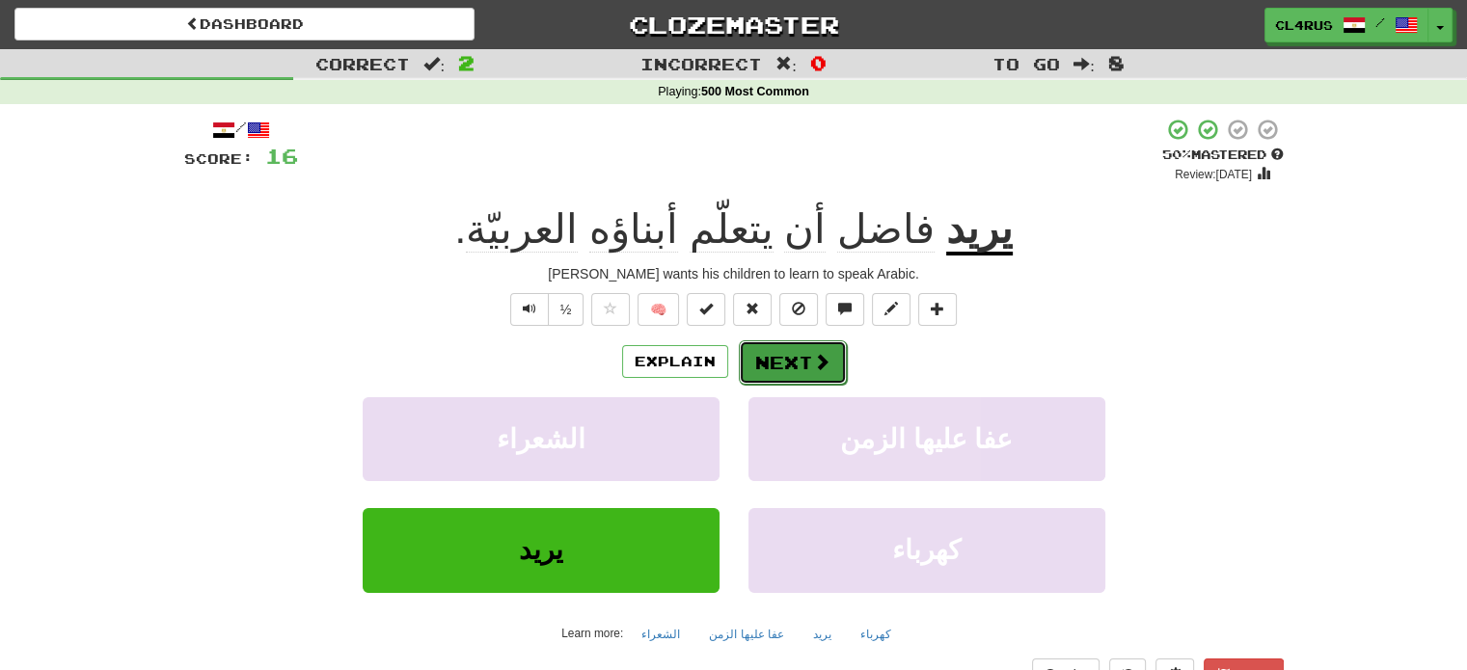
click at [799, 369] on button "Next" at bounding box center [793, 363] width 108 height 44
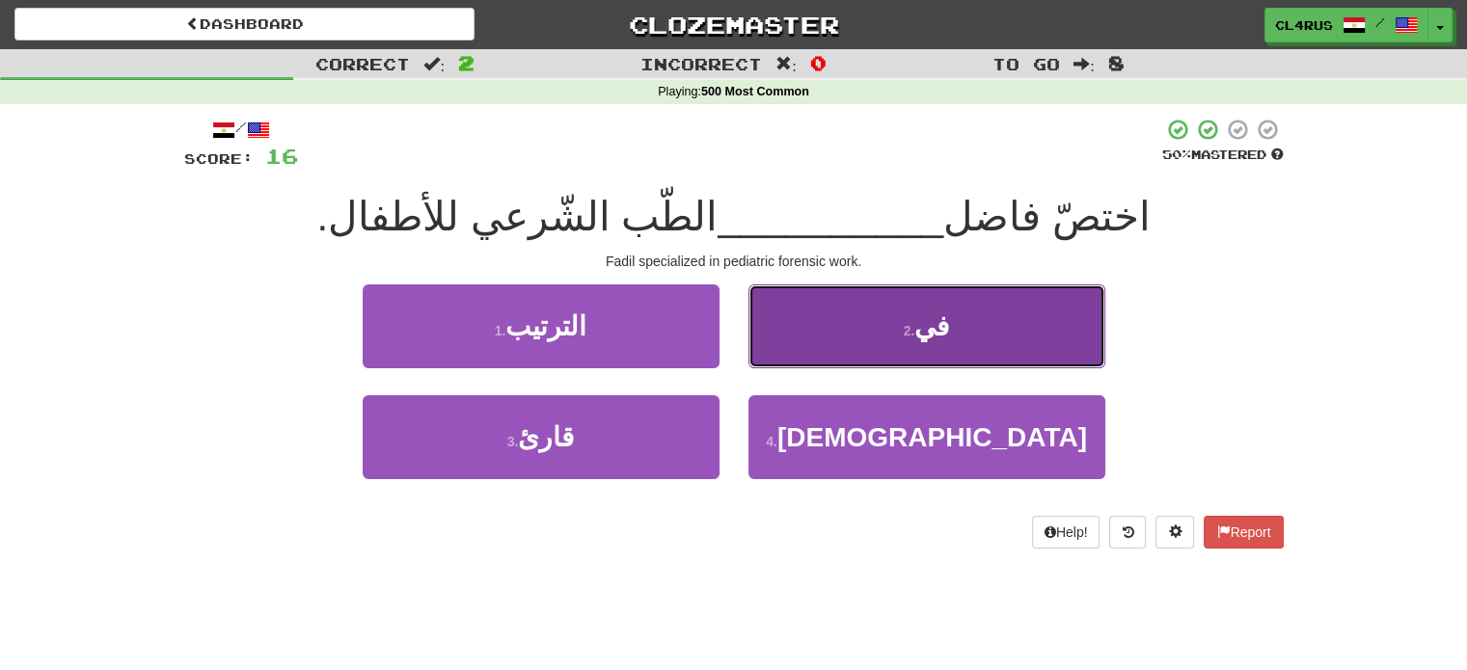
click at [841, 350] on button "2 . في" at bounding box center [927, 327] width 357 height 84
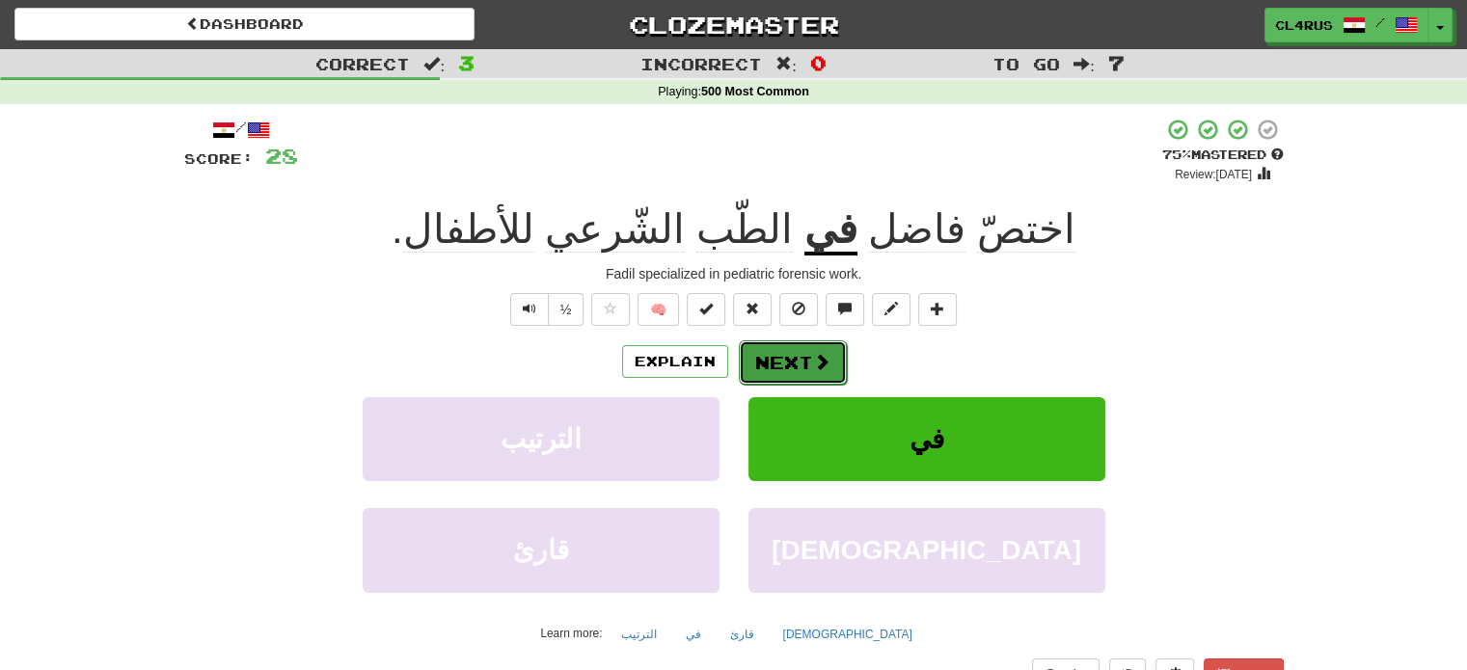
click at [813, 368] on span at bounding box center [821, 361] width 17 height 17
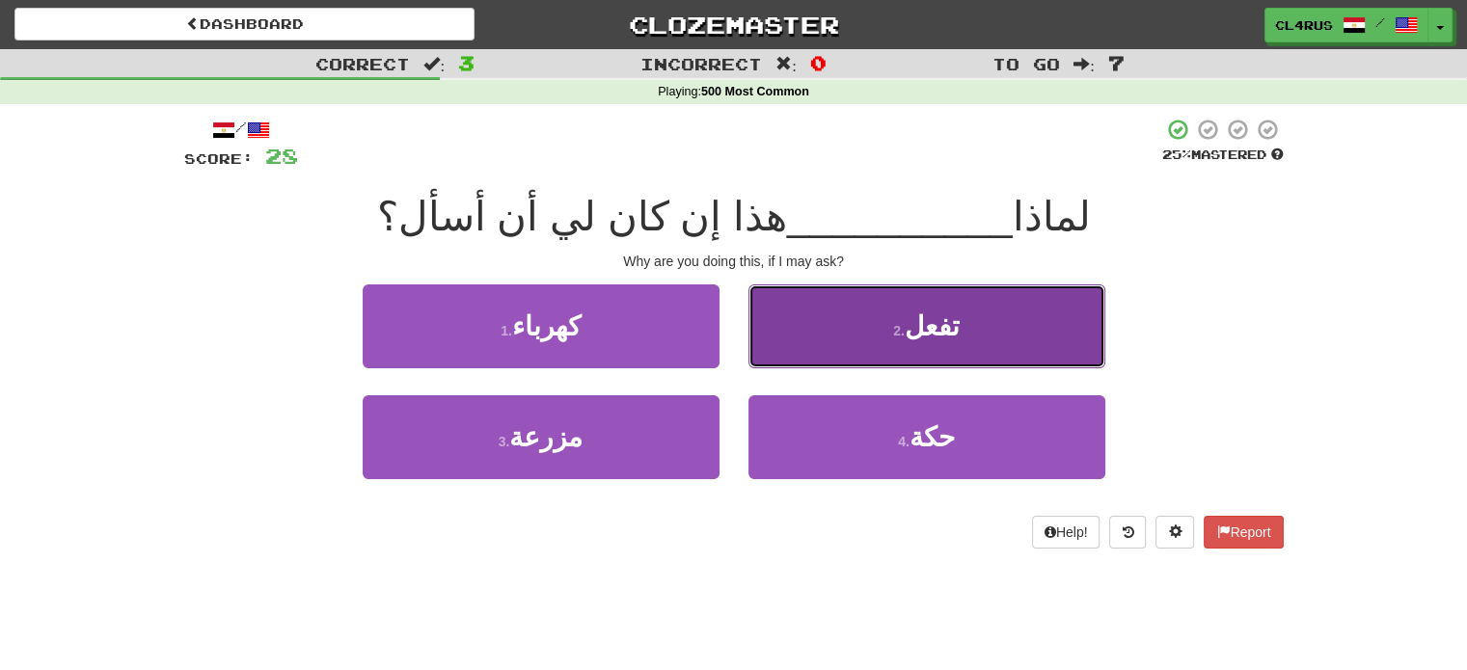
click at [886, 348] on button "2 . تفعل" at bounding box center [927, 327] width 357 height 84
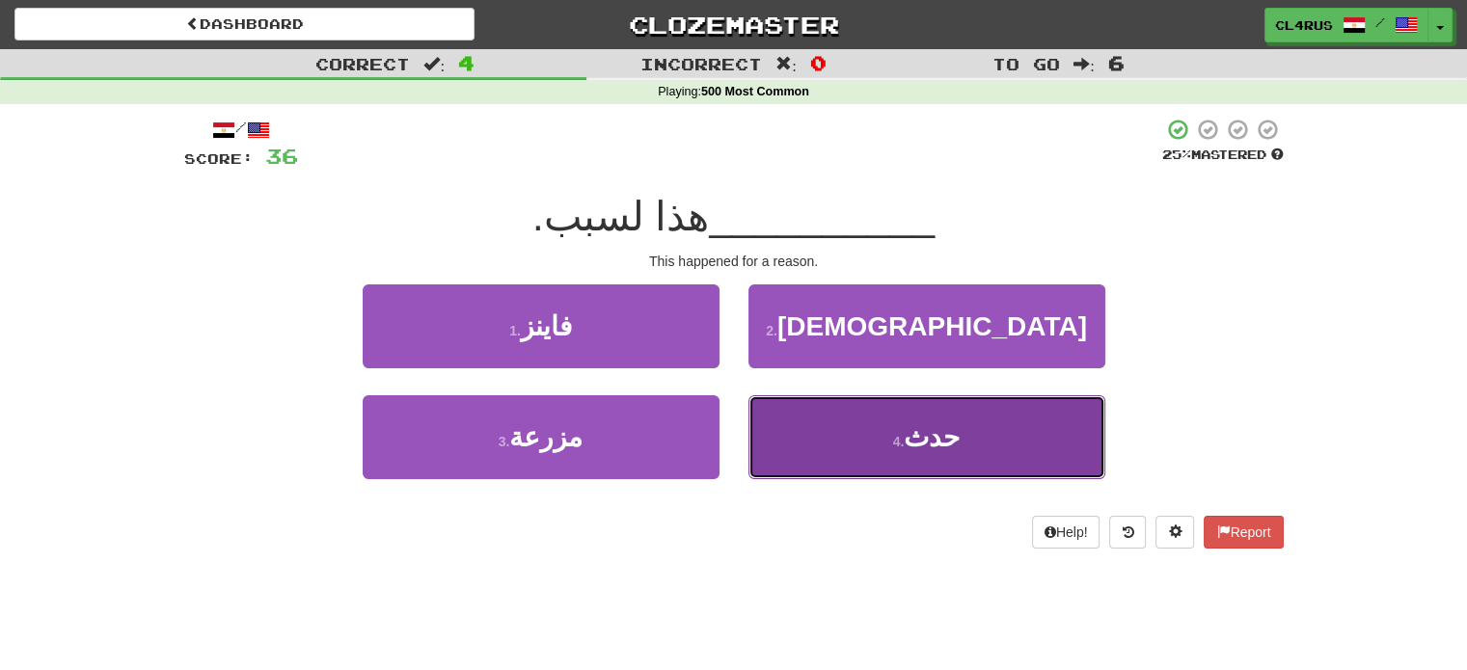
click at [905, 436] on small "4 ." at bounding box center [899, 441] width 12 height 15
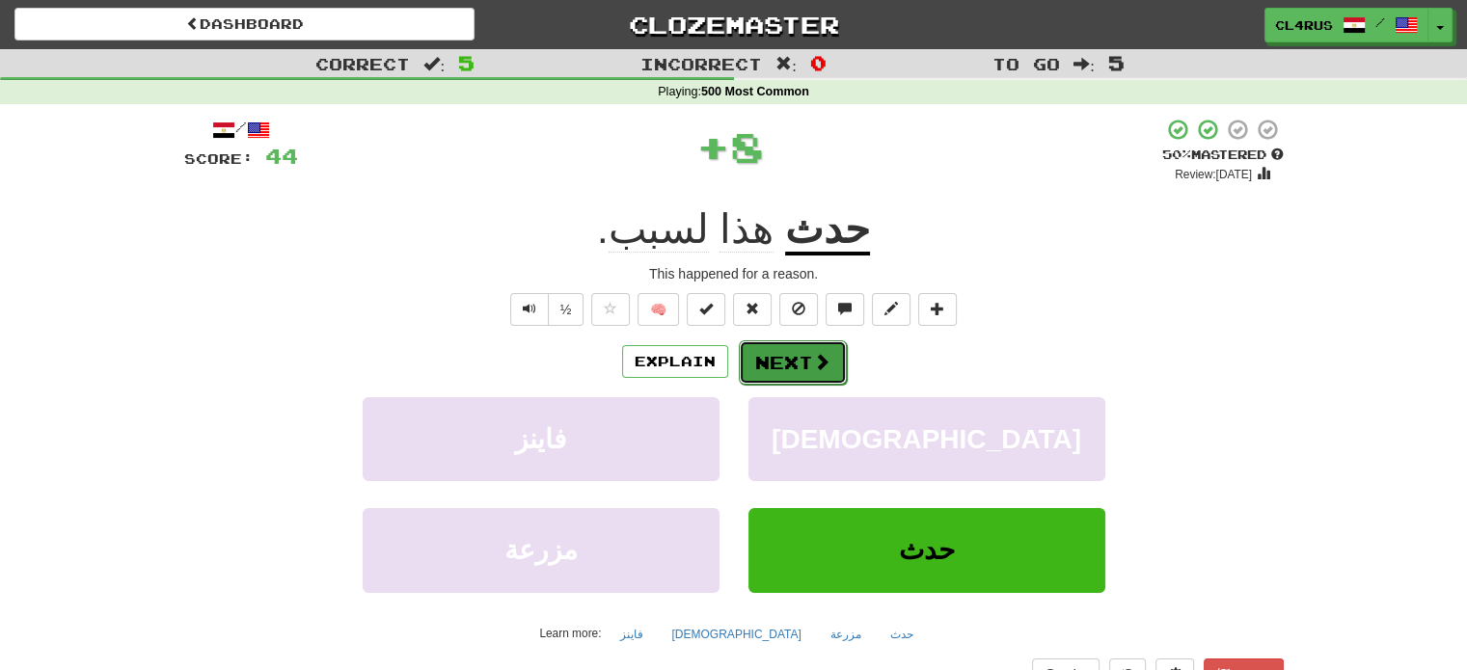
click at [799, 372] on button "Next" at bounding box center [793, 363] width 108 height 44
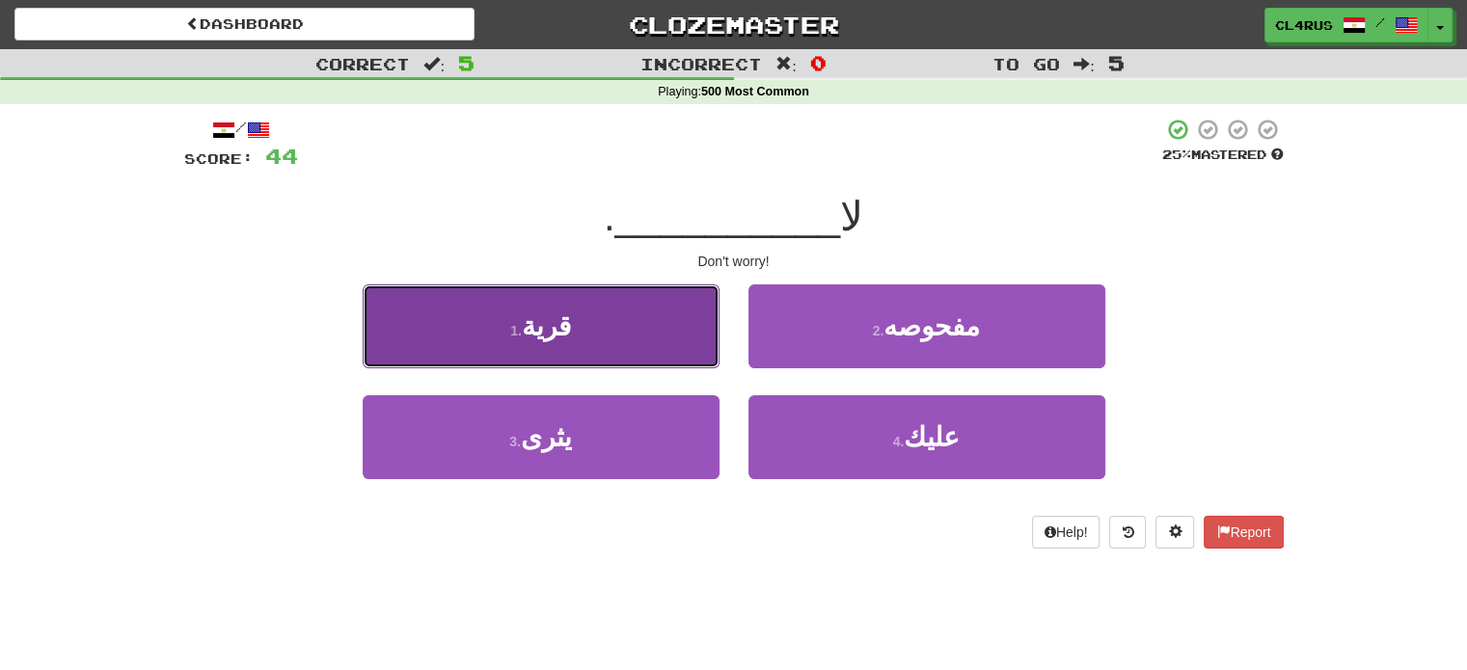
click at [717, 339] on button "1 . قرية" at bounding box center [541, 327] width 357 height 84
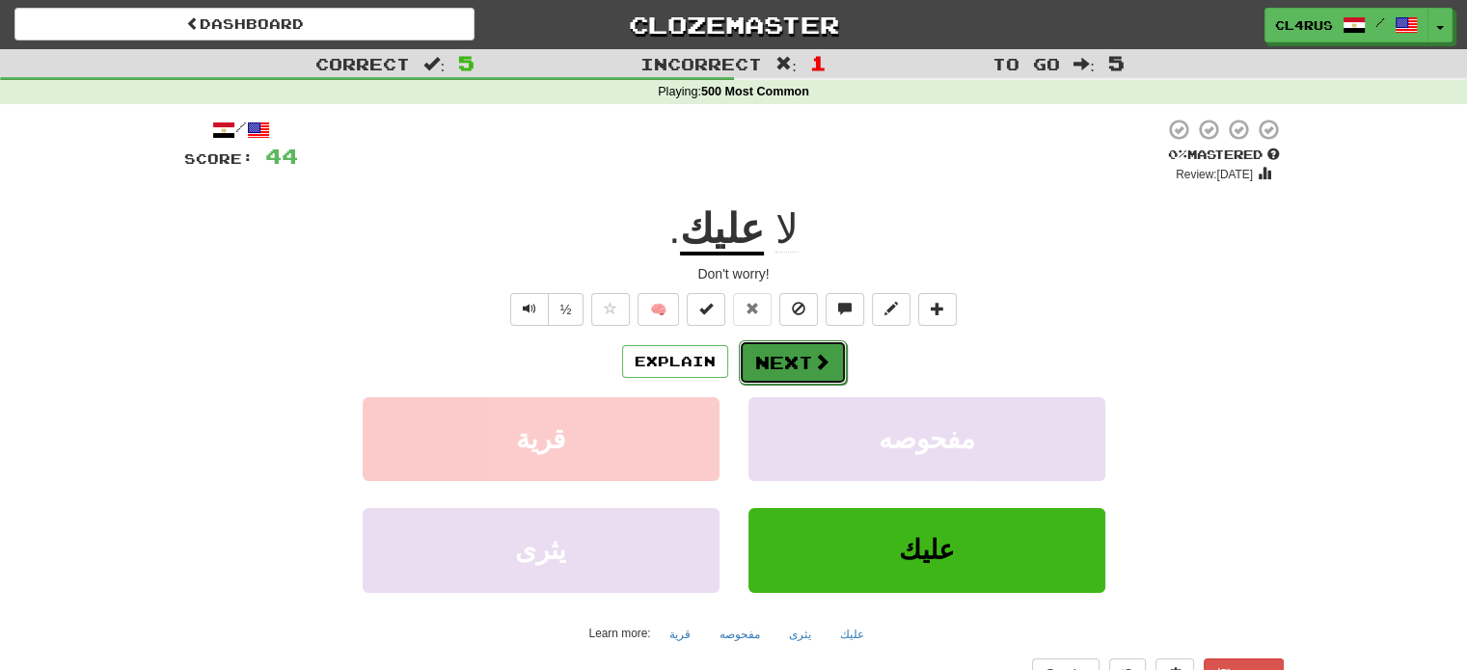
click at [770, 373] on button "Next" at bounding box center [793, 363] width 108 height 44
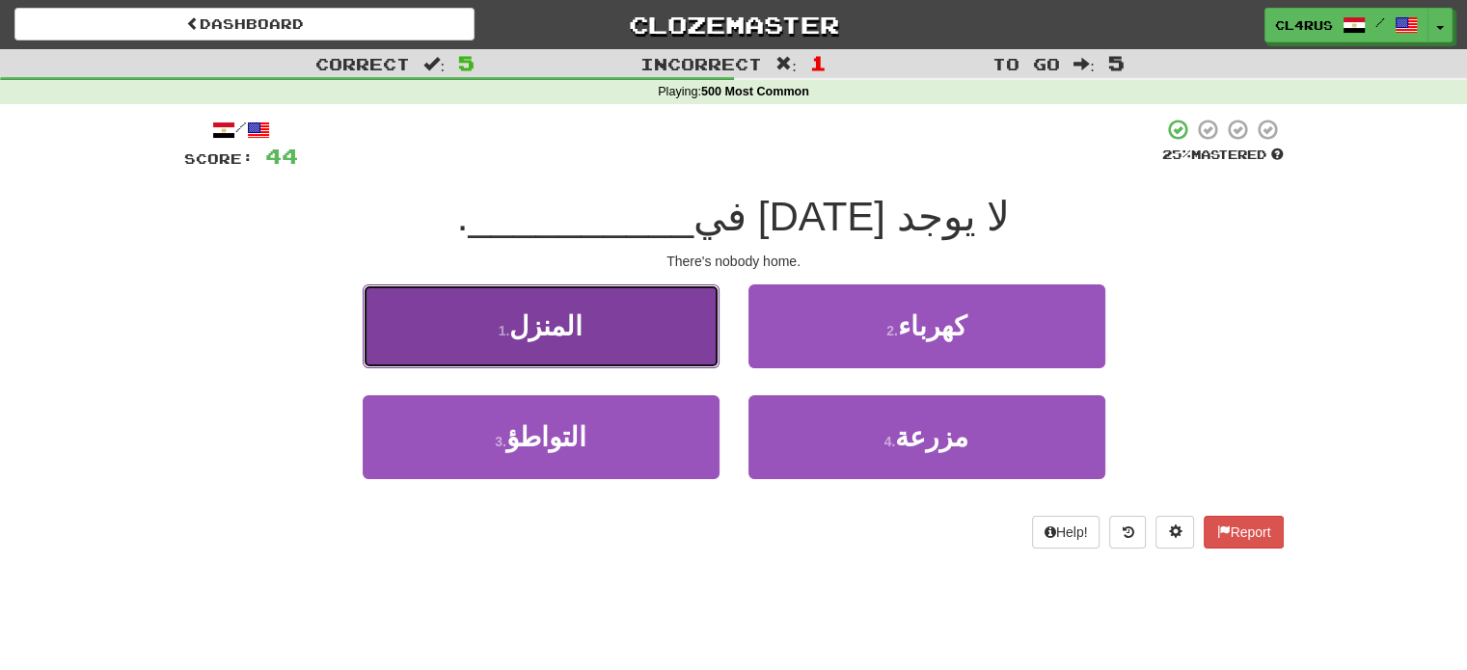
click at [684, 341] on button "1 . المنزل" at bounding box center [541, 327] width 357 height 84
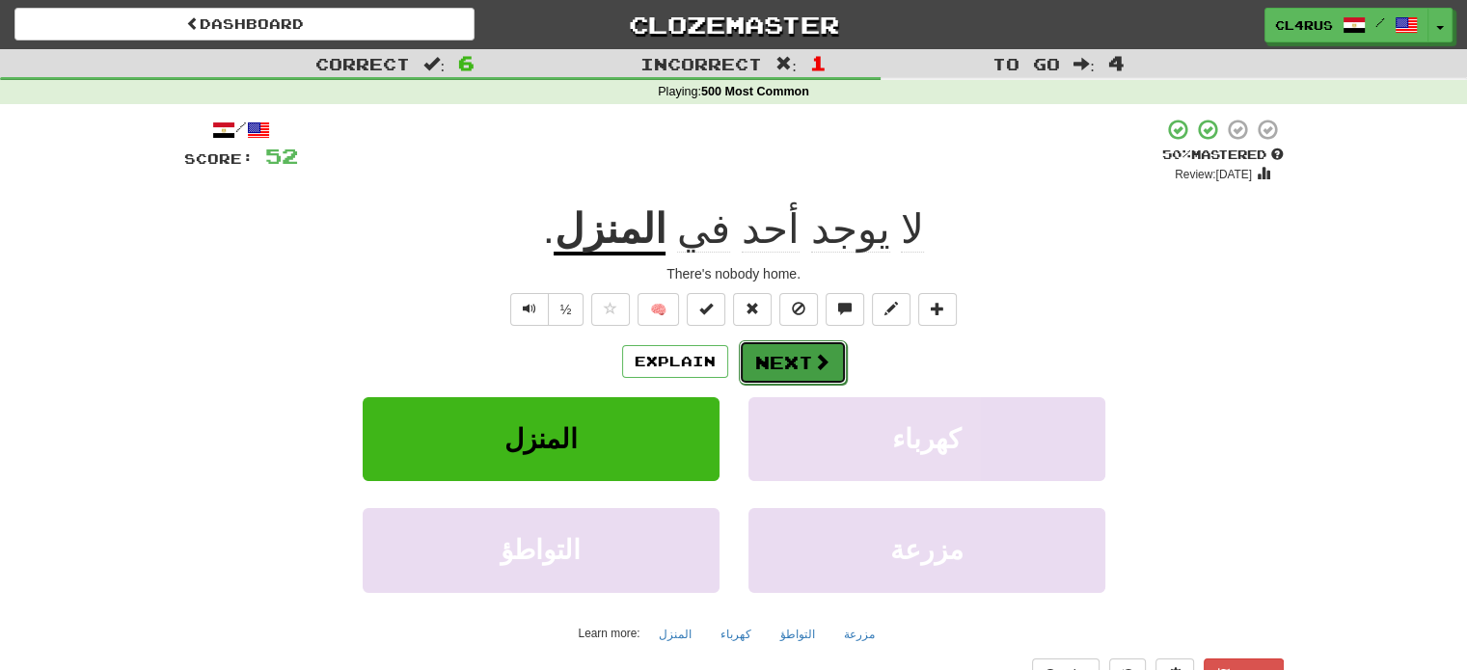
click at [758, 368] on button "Next" at bounding box center [793, 363] width 108 height 44
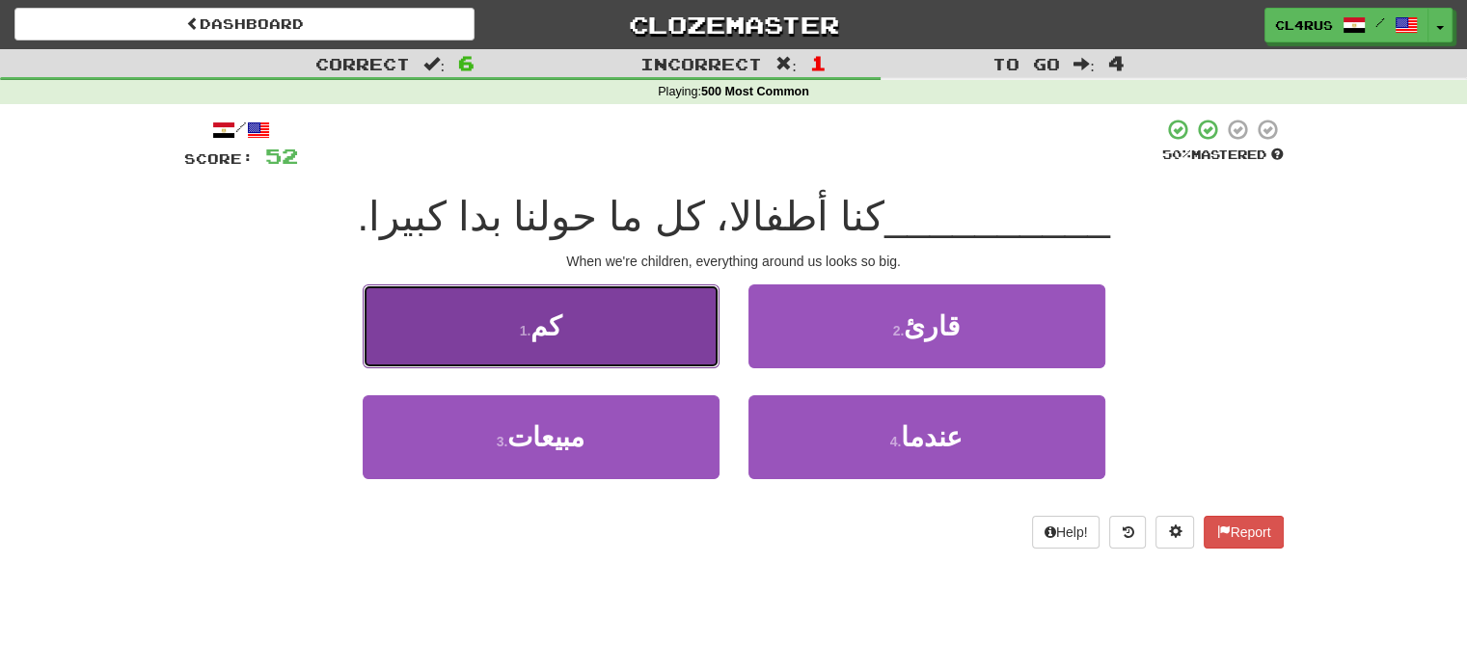
click at [679, 346] on button "1 . كم" at bounding box center [541, 327] width 357 height 84
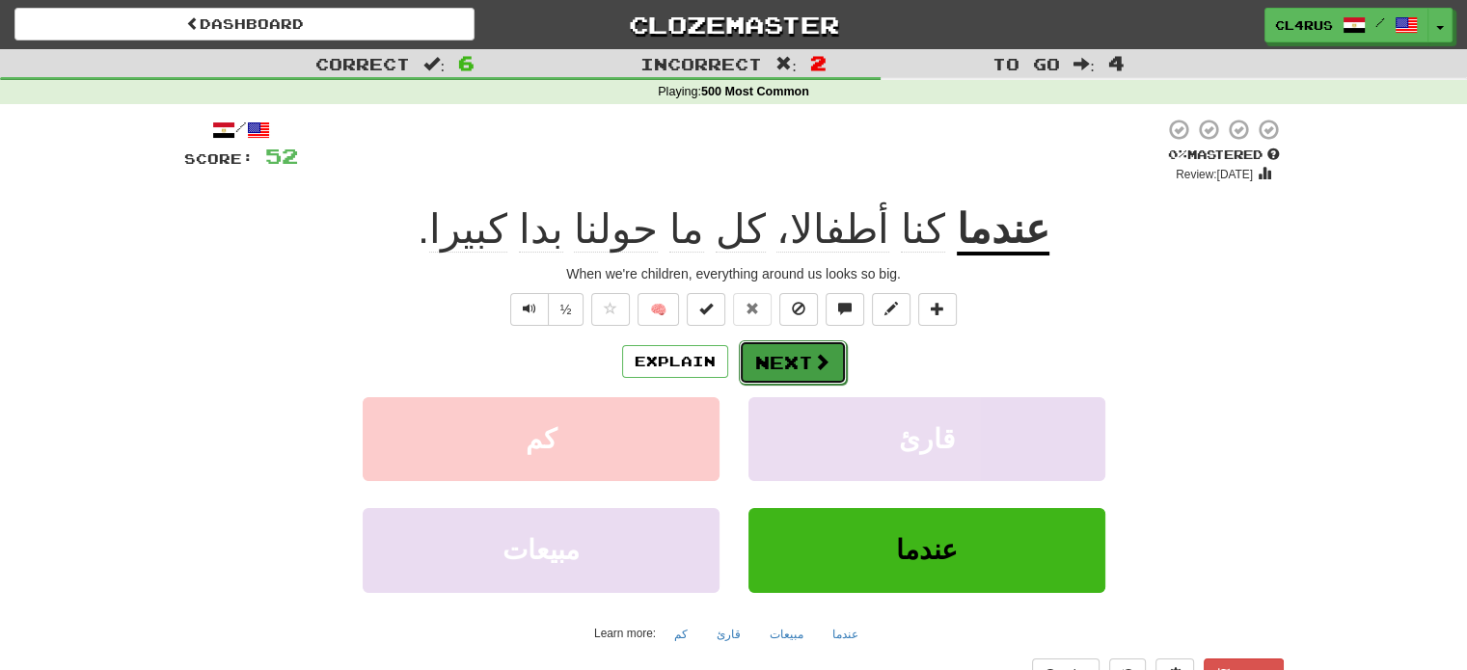
click at [800, 364] on button "Next" at bounding box center [793, 363] width 108 height 44
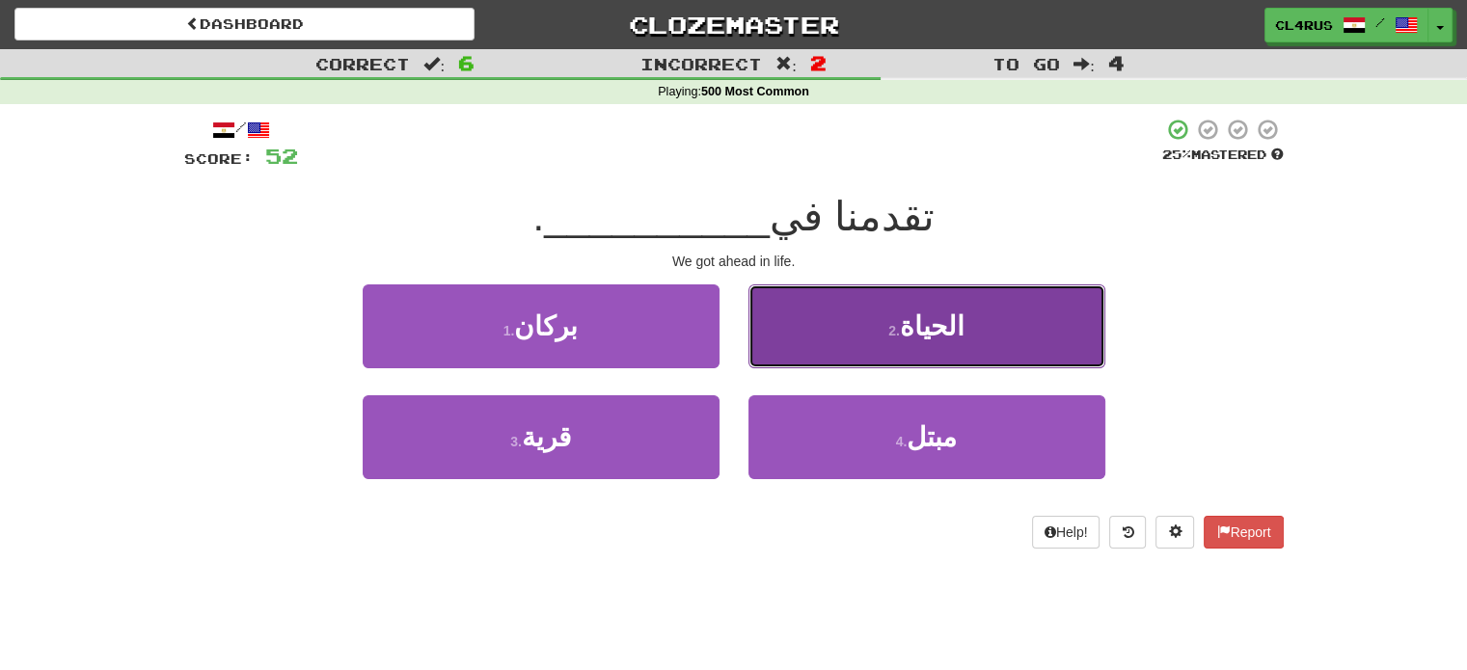
click at [965, 341] on button "2 . الحياة" at bounding box center [927, 327] width 357 height 84
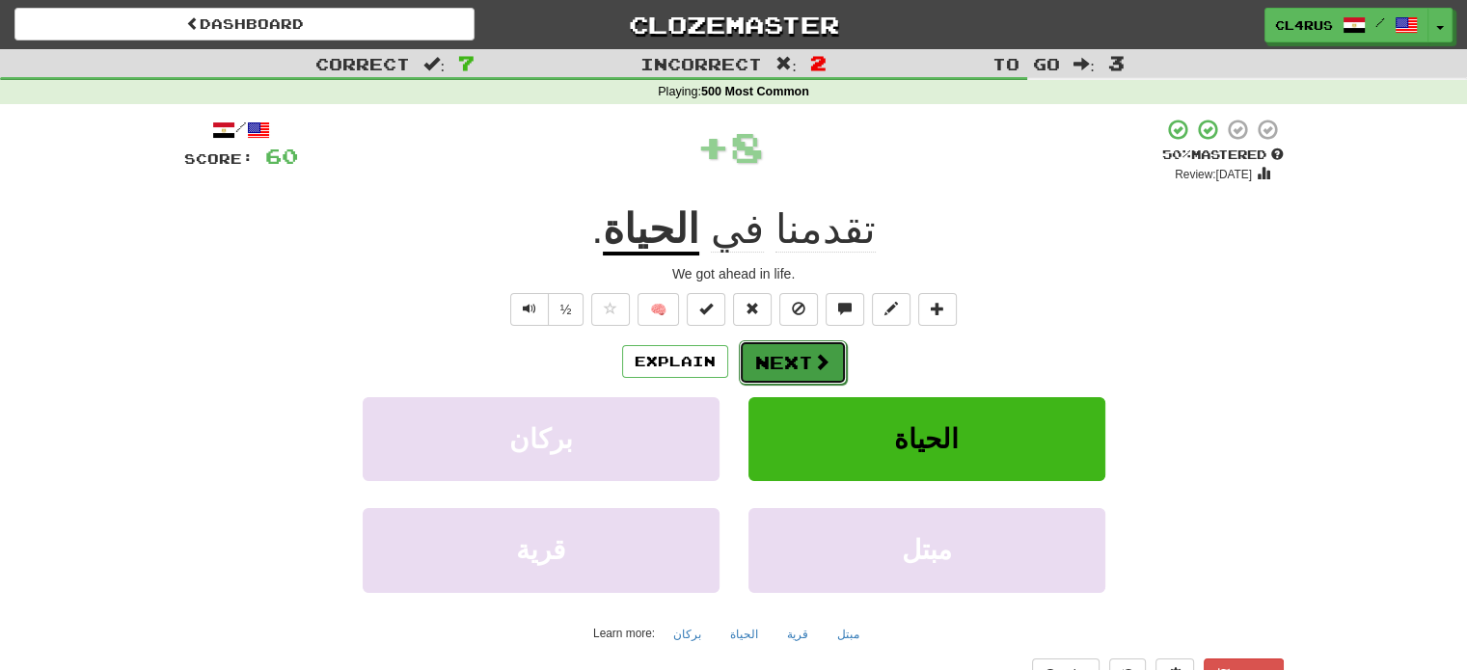
click at [824, 369] on span at bounding box center [821, 361] width 17 height 17
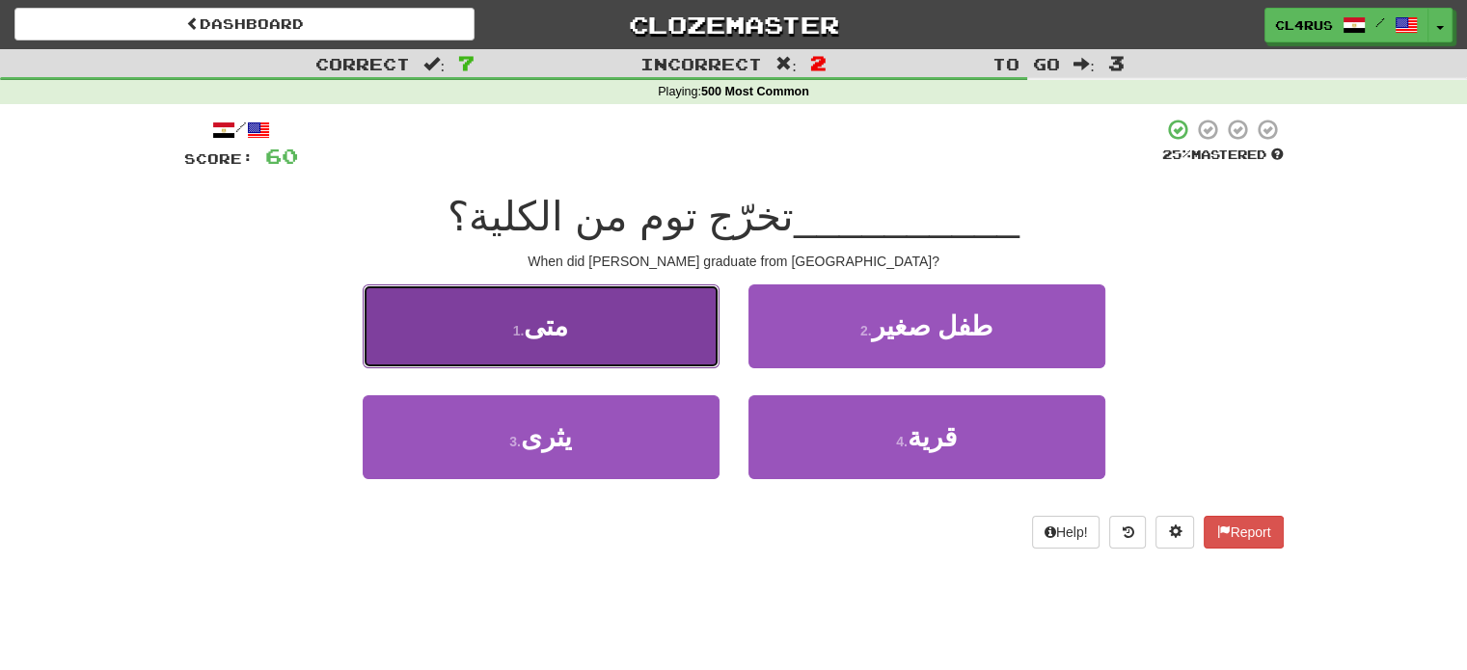
click at [509, 346] on button "1 . متى" at bounding box center [541, 327] width 357 height 84
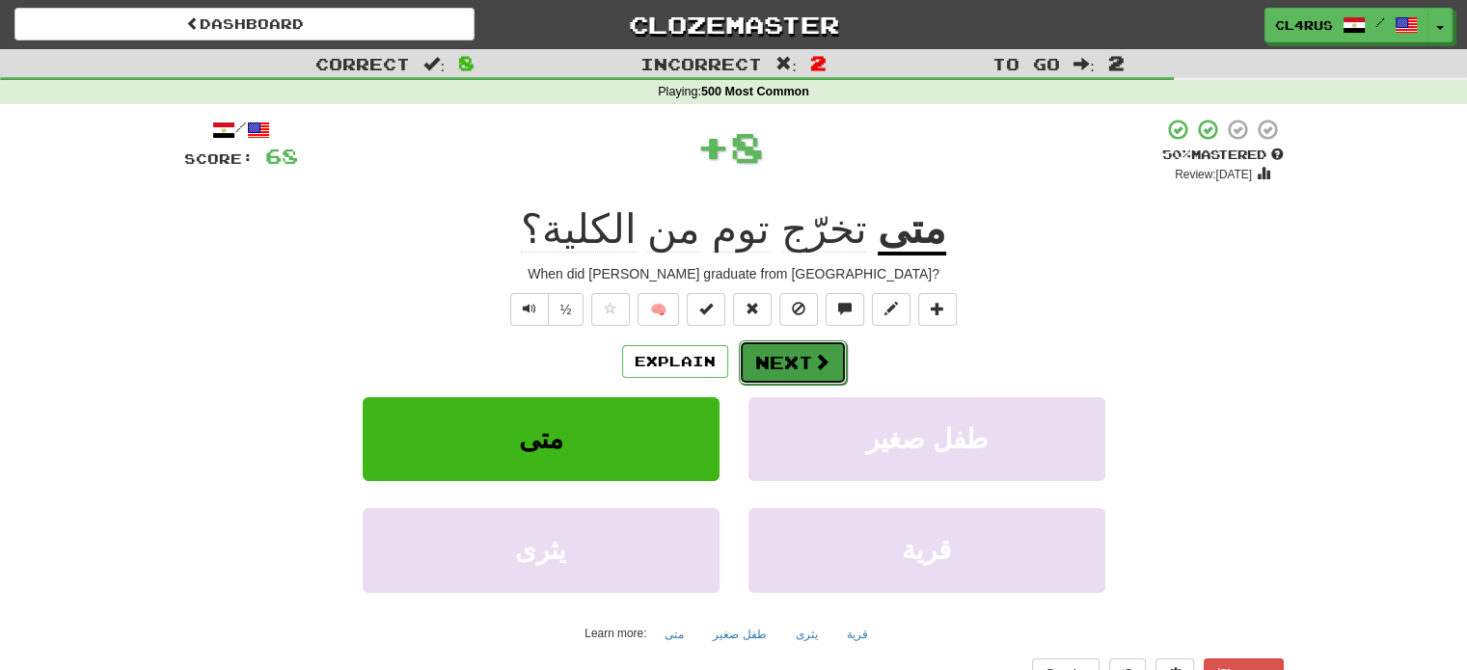
click at [792, 359] on button "Next" at bounding box center [793, 363] width 108 height 44
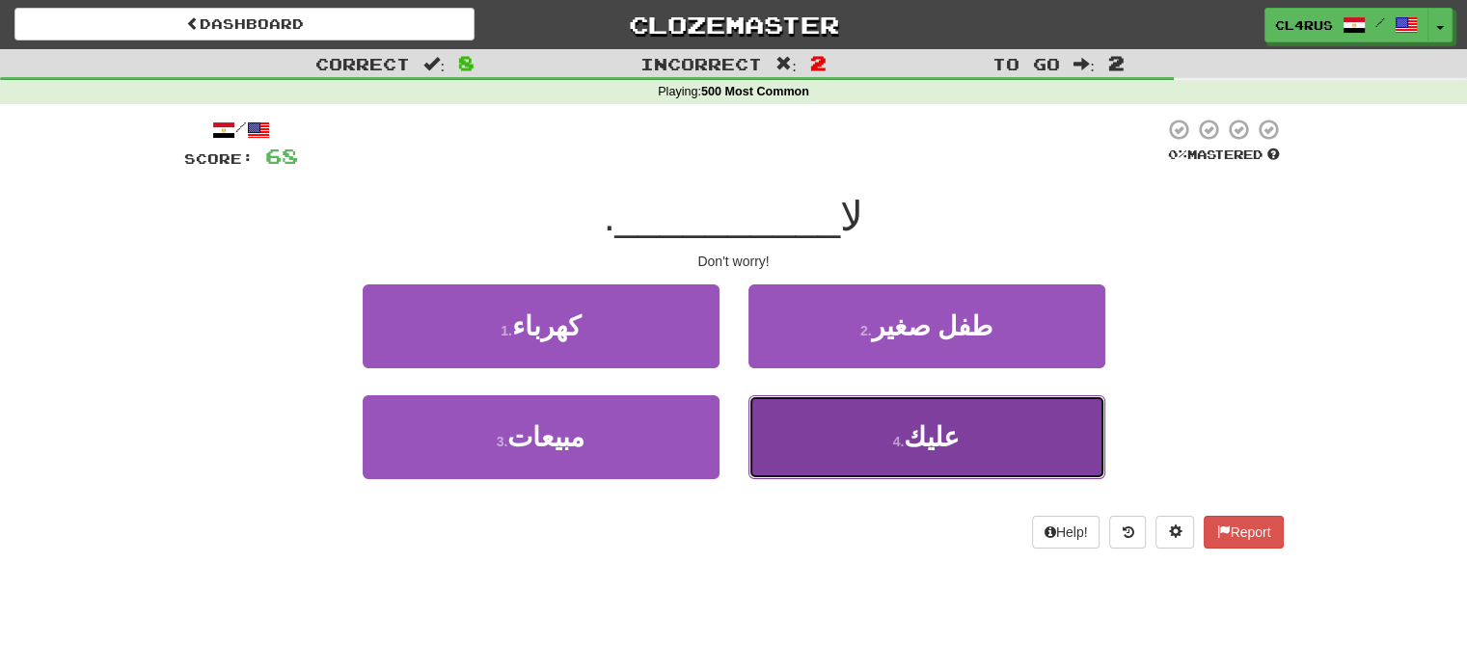
click at [874, 416] on button "4 . عليك" at bounding box center [927, 438] width 357 height 84
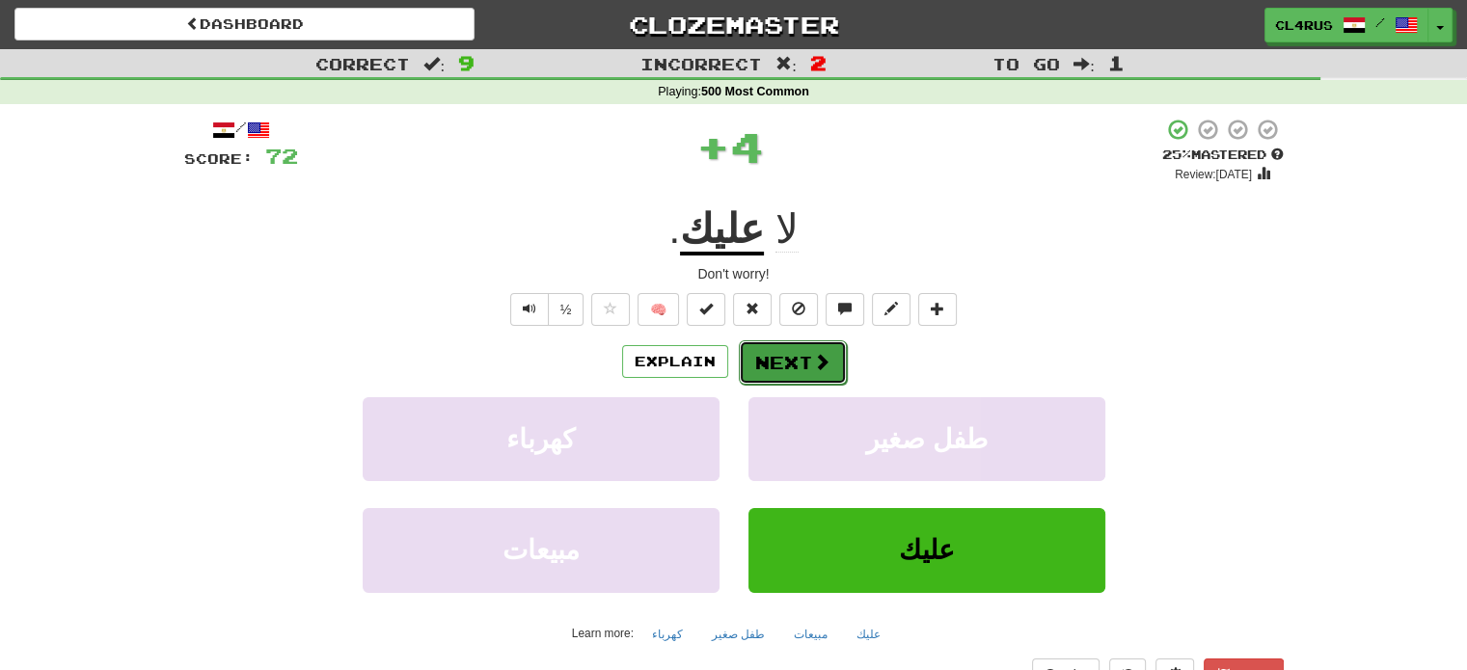
click at [814, 377] on button "Next" at bounding box center [793, 363] width 108 height 44
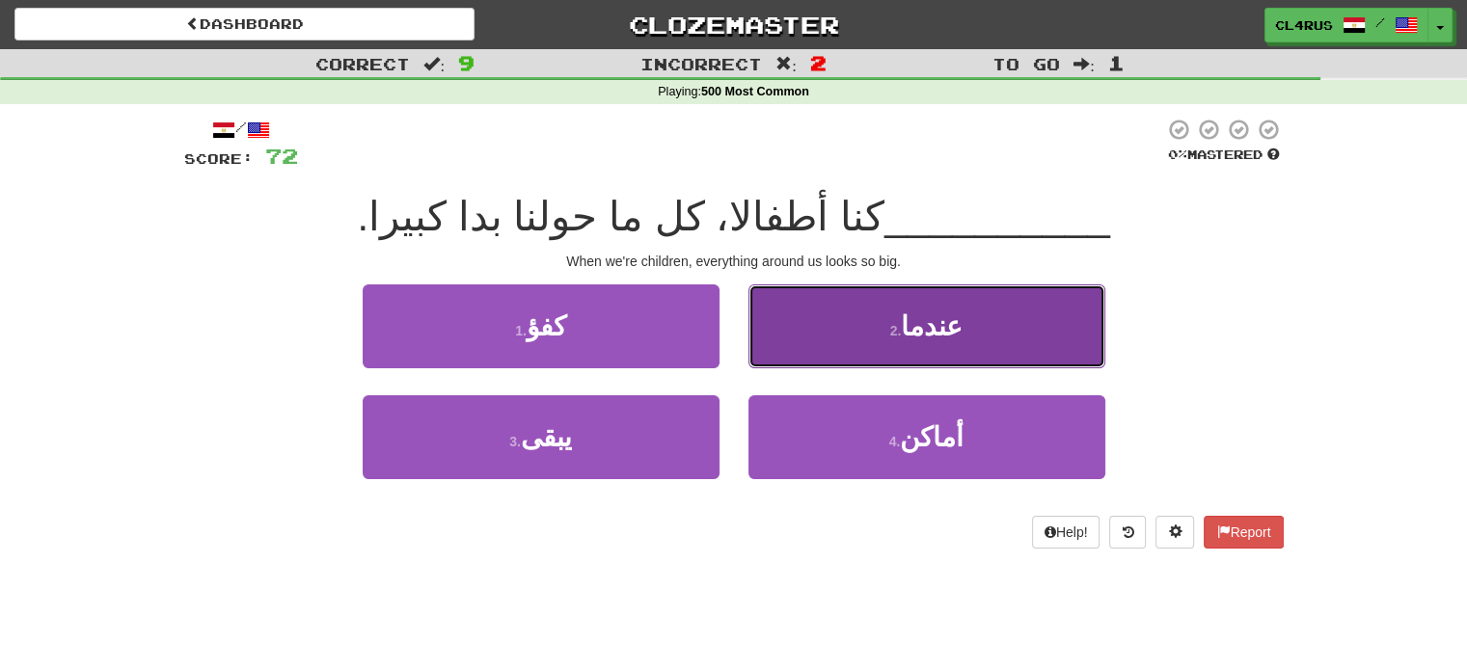
click at [896, 350] on button "2 . عندما" at bounding box center [927, 327] width 357 height 84
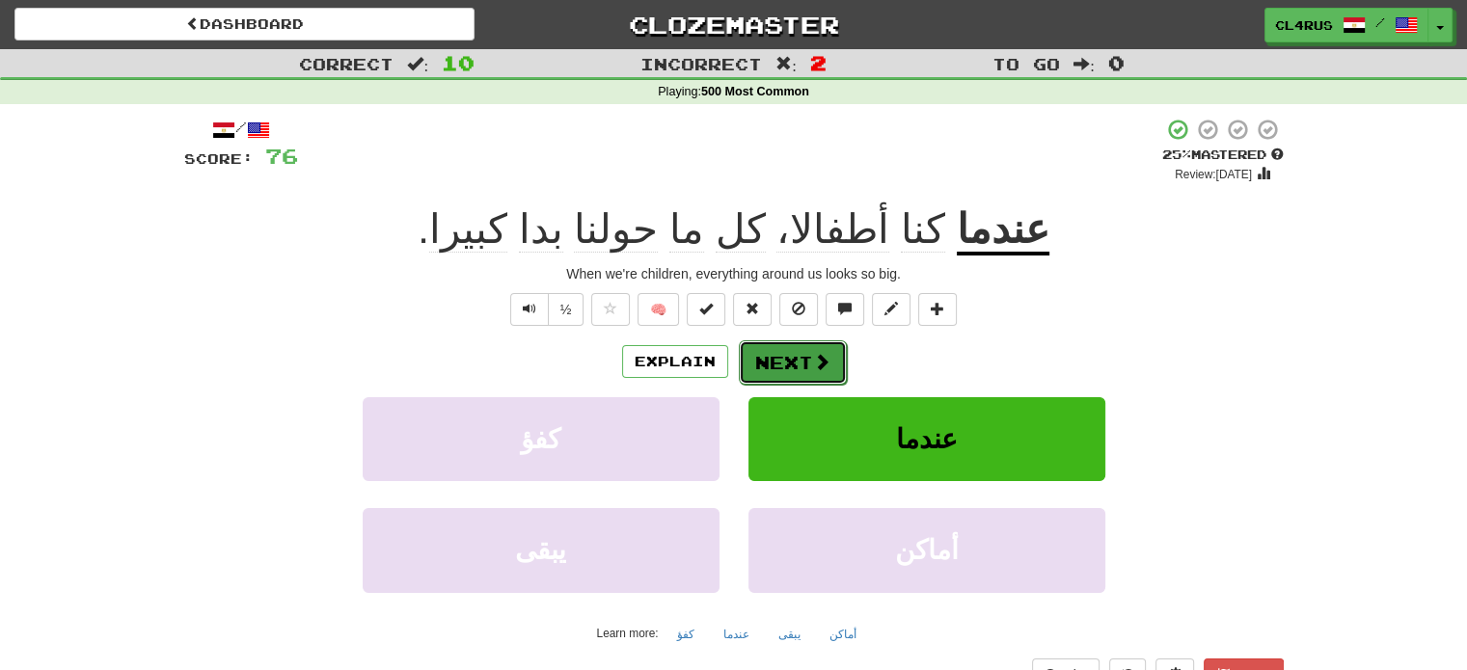
click at [819, 354] on span at bounding box center [821, 361] width 17 height 17
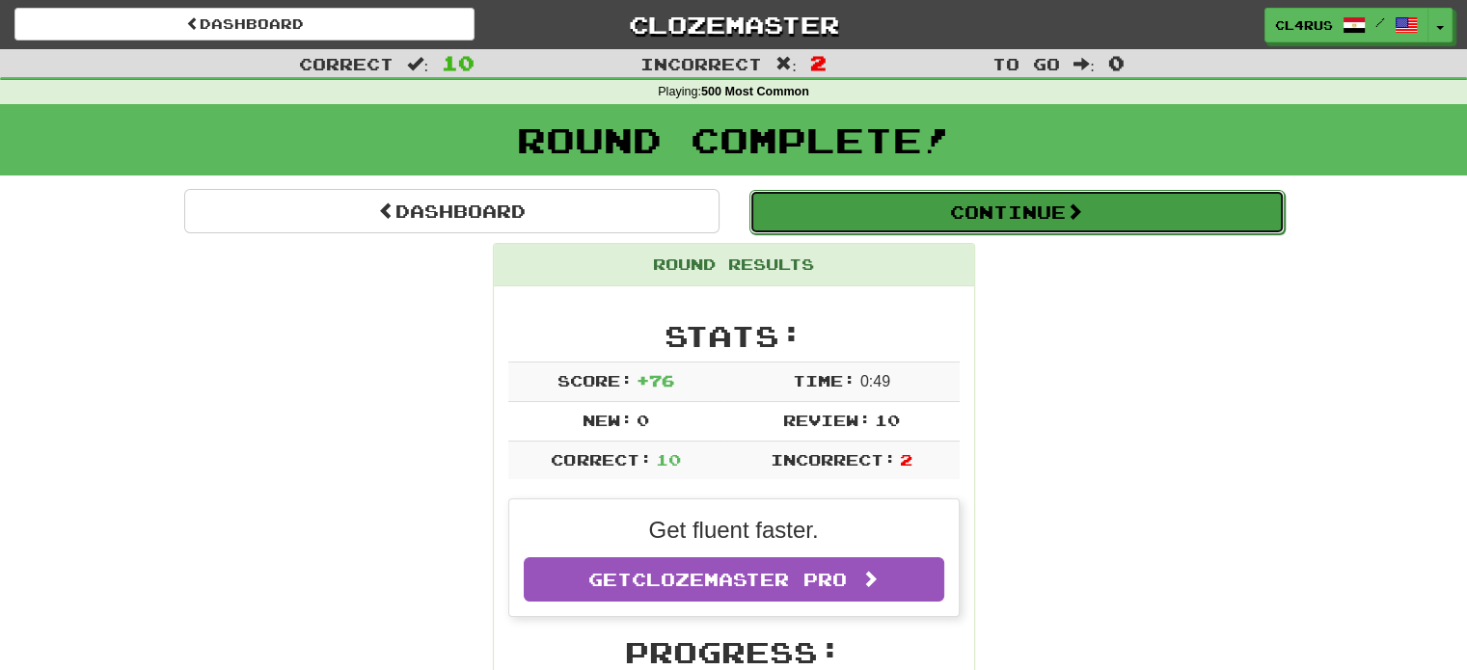
click at [880, 212] on button "Continue" at bounding box center [1017, 212] width 535 height 44
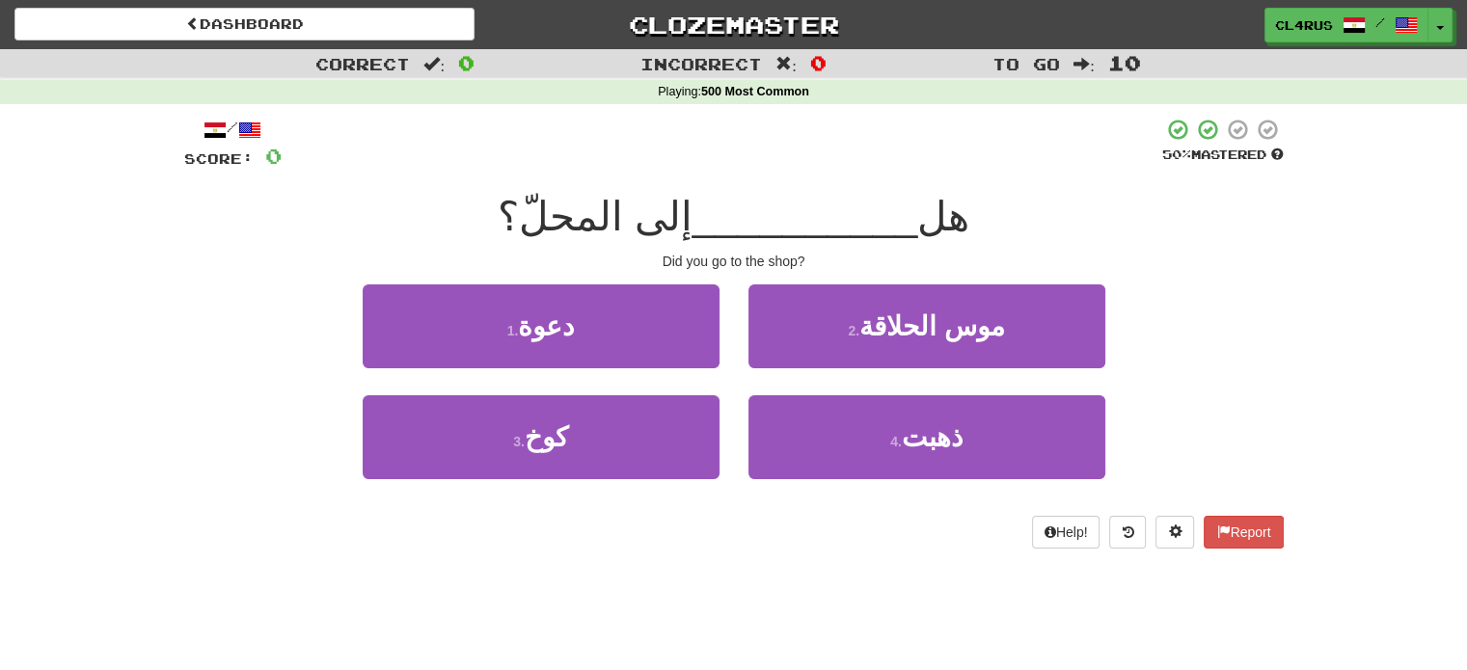
click at [872, 507] on div "/ Score: 0 50 % Mastered هل __________ إلى المحلّ؟ Did you go to the shop? 1 . …" at bounding box center [734, 333] width 1100 height 431
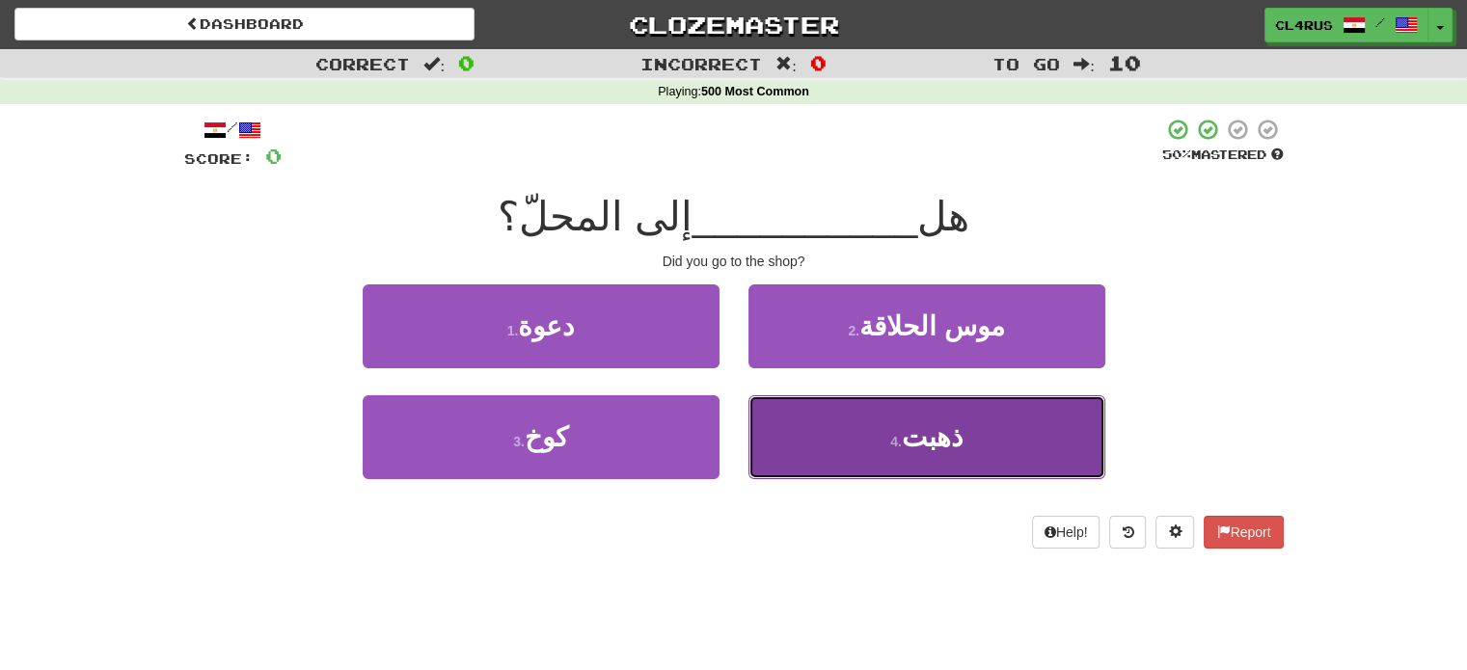
click at [816, 455] on button "4 . ذهبت" at bounding box center [927, 438] width 357 height 84
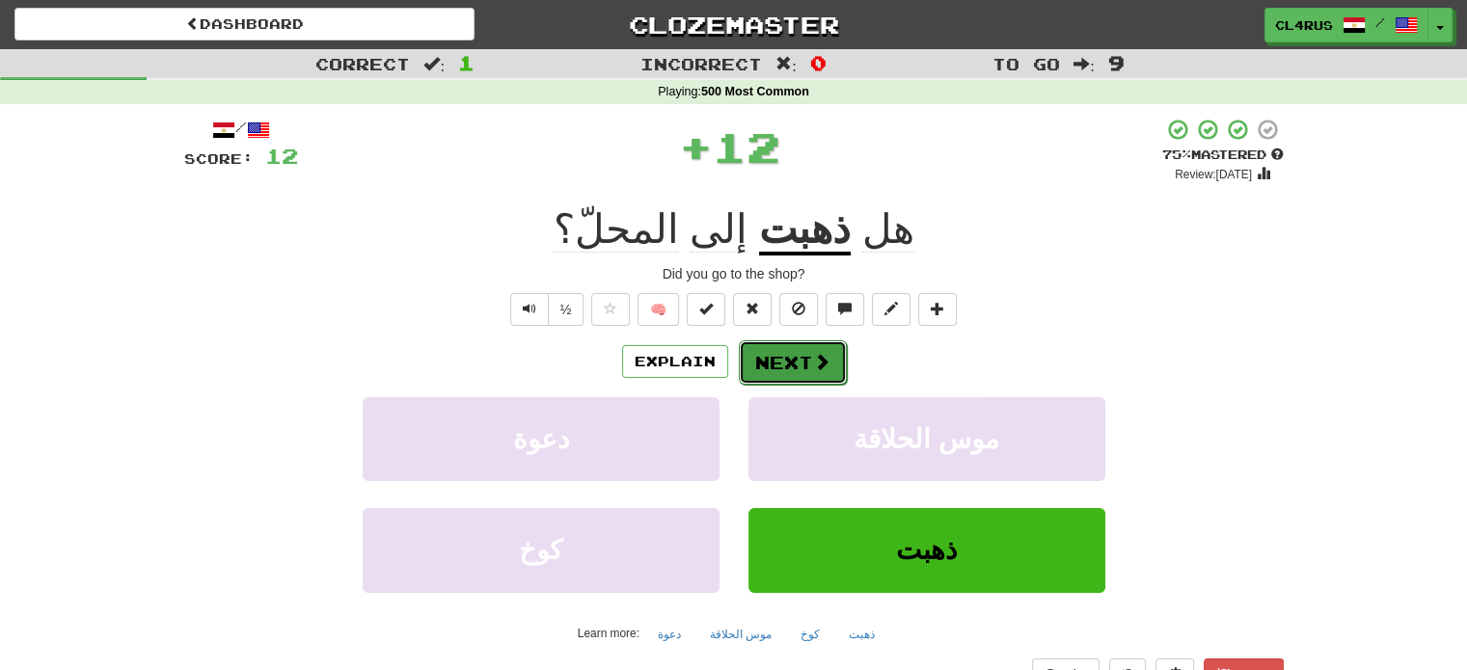
click at [795, 370] on button "Next" at bounding box center [793, 363] width 108 height 44
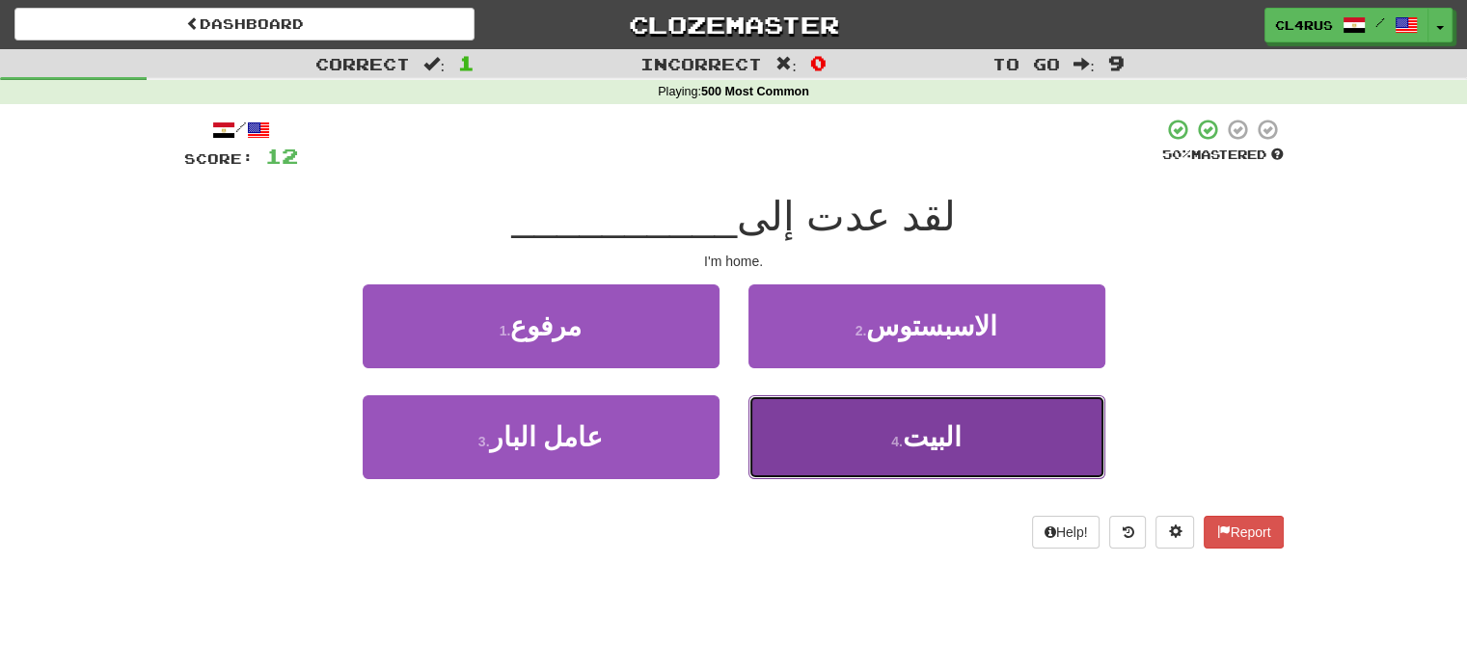
click at [875, 434] on button "4 . البيت" at bounding box center [927, 438] width 357 height 84
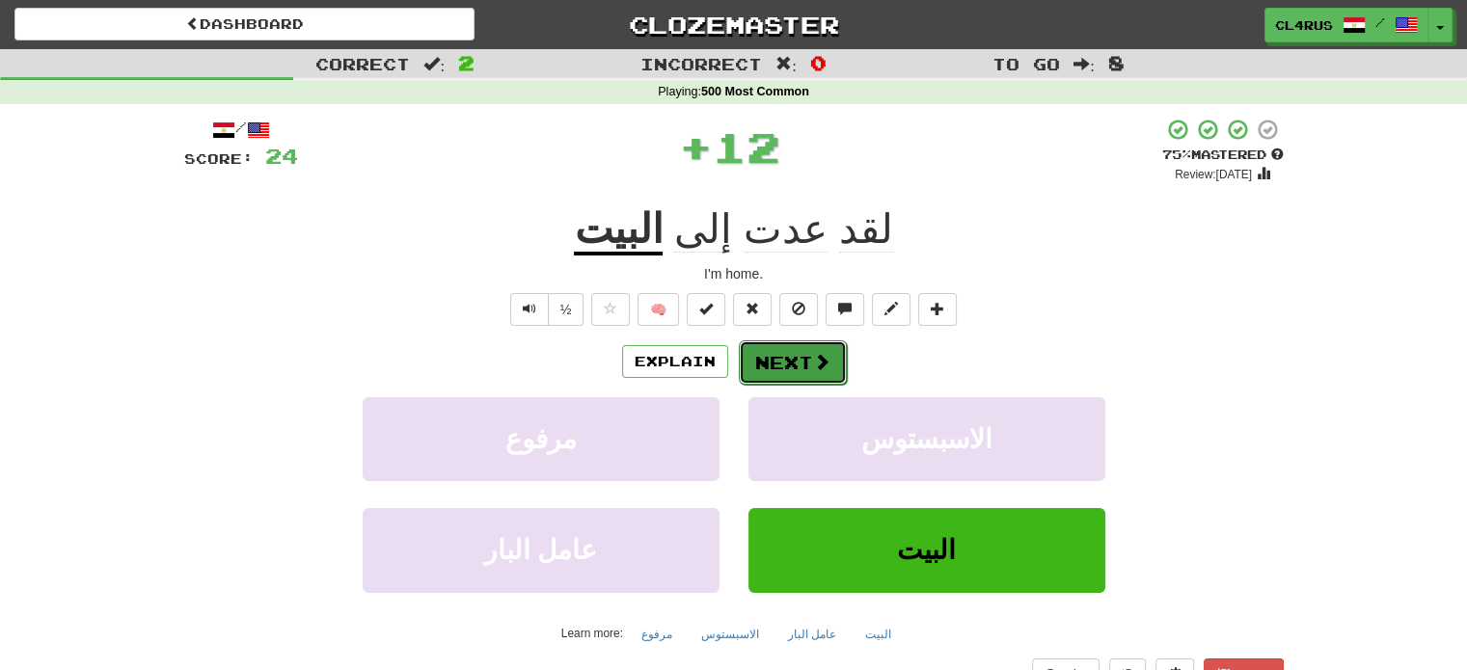
click at [838, 373] on button "Next" at bounding box center [793, 363] width 108 height 44
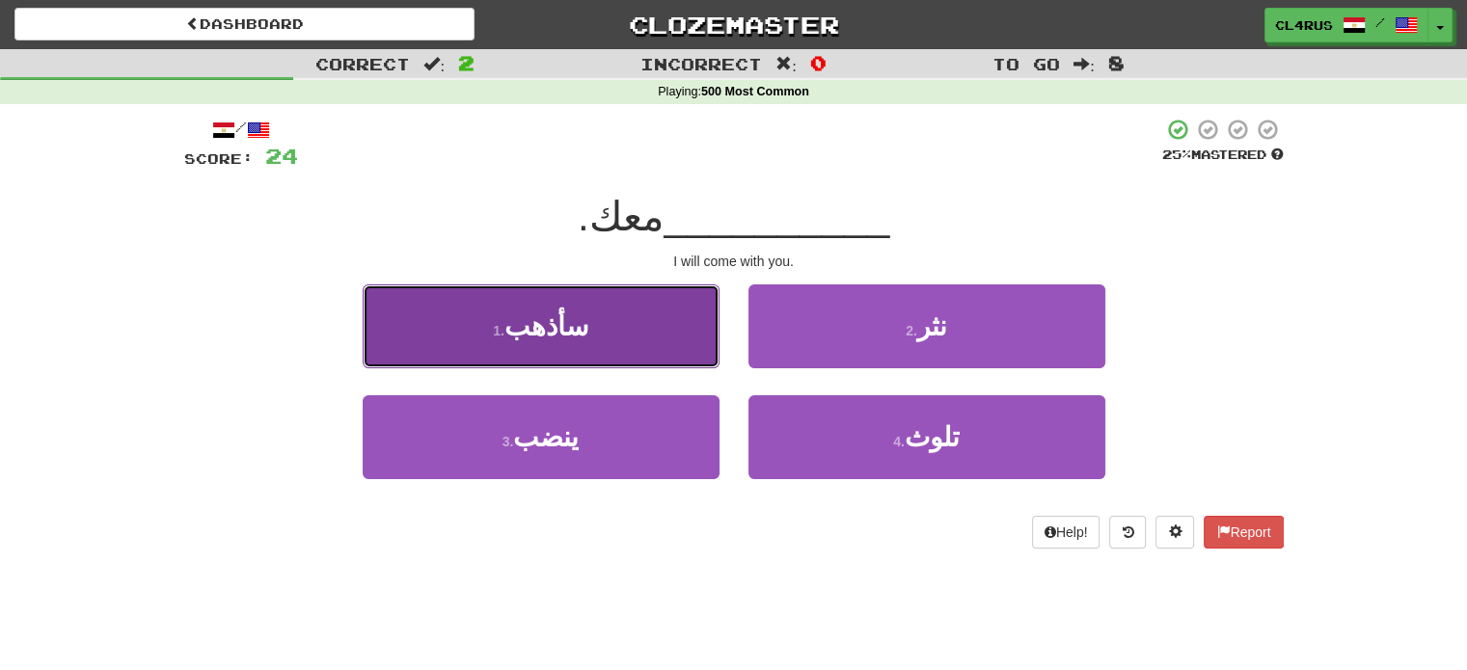
click at [683, 353] on button "1 . سأذهب" at bounding box center [541, 327] width 357 height 84
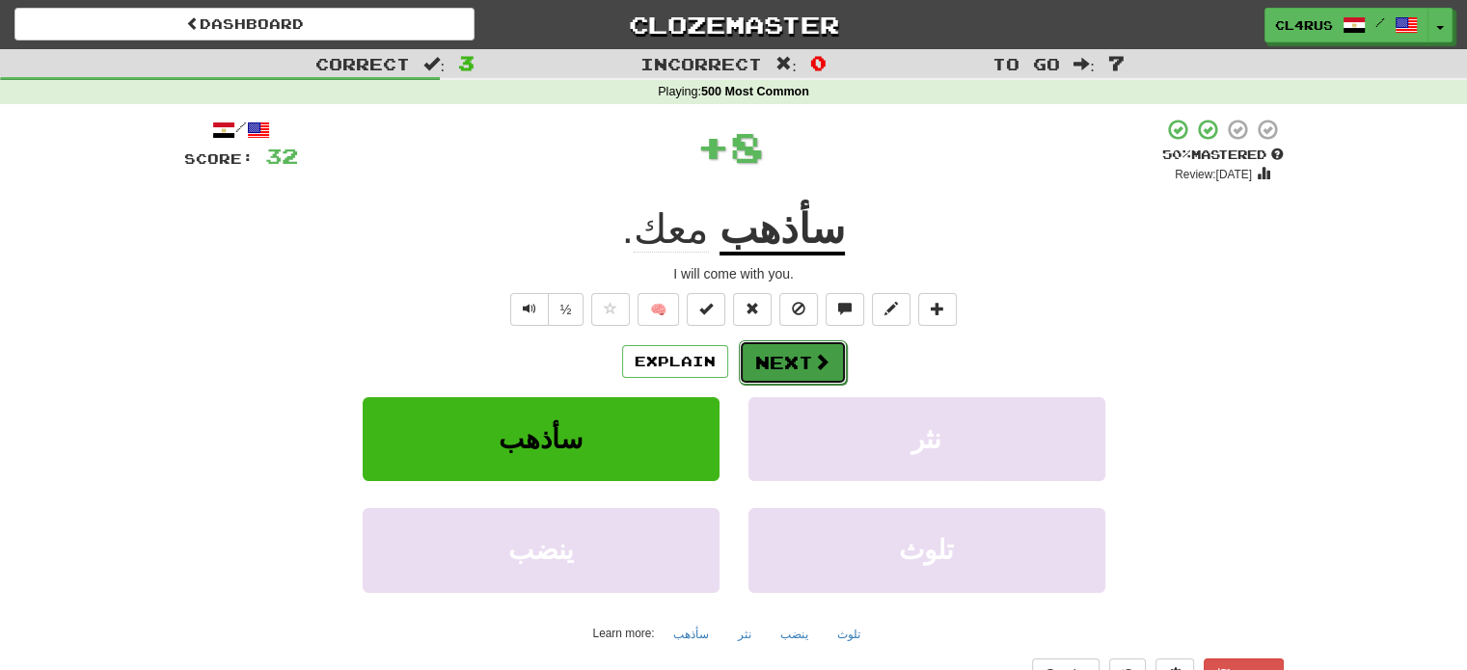
click at [809, 354] on button "Next" at bounding box center [793, 363] width 108 height 44
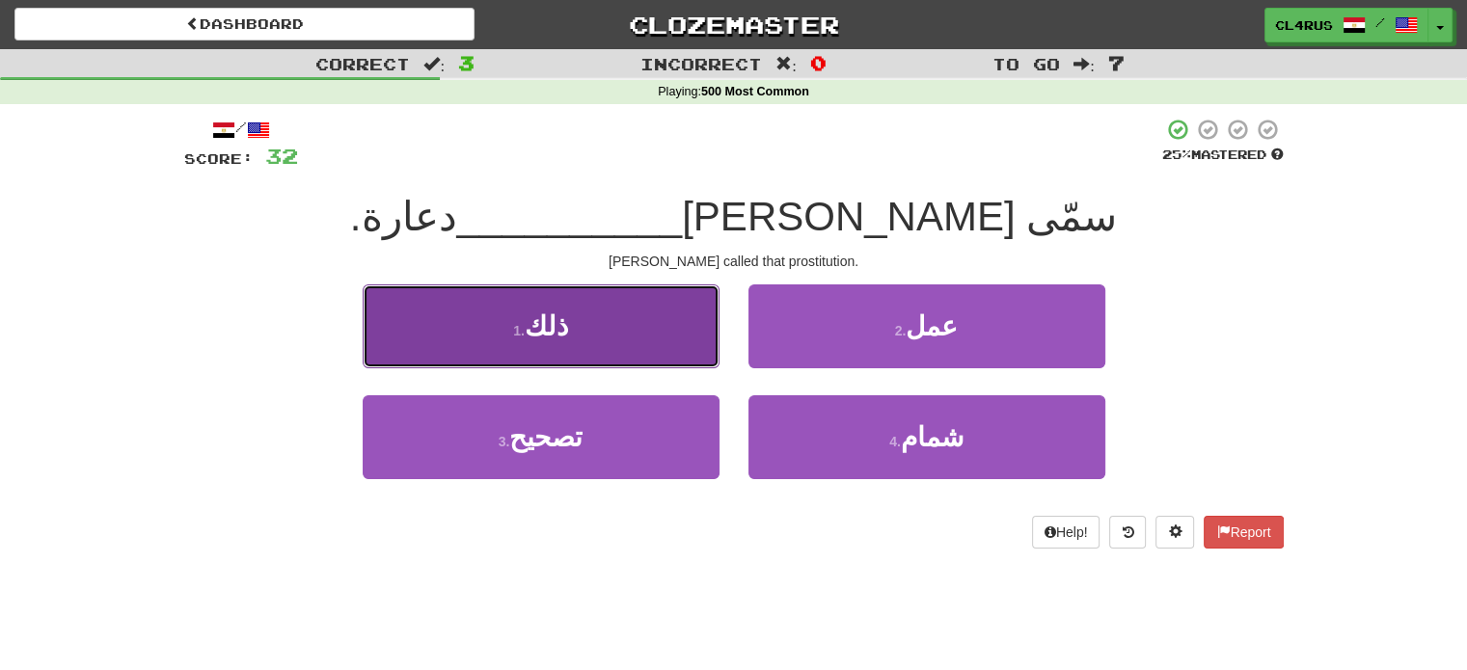
click at [660, 350] on button "1 . ذلك" at bounding box center [541, 327] width 357 height 84
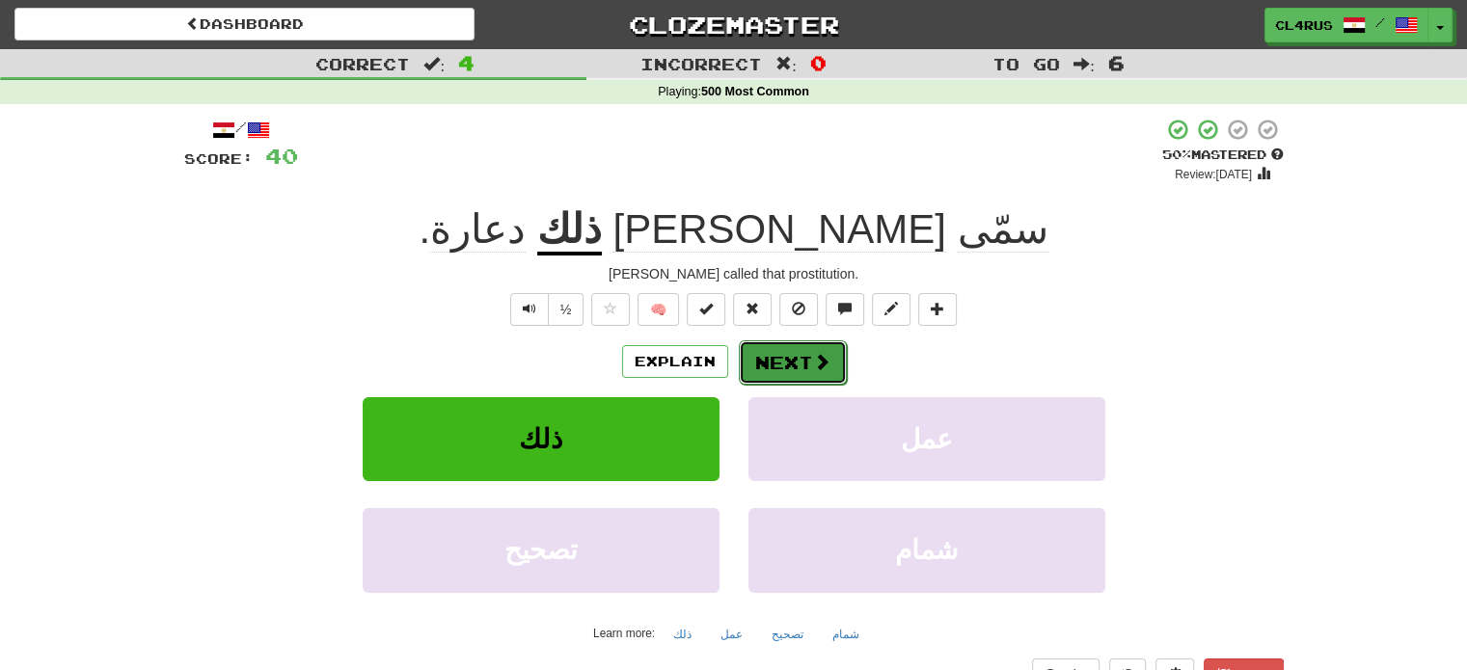
click at [781, 345] on button "Next" at bounding box center [793, 363] width 108 height 44
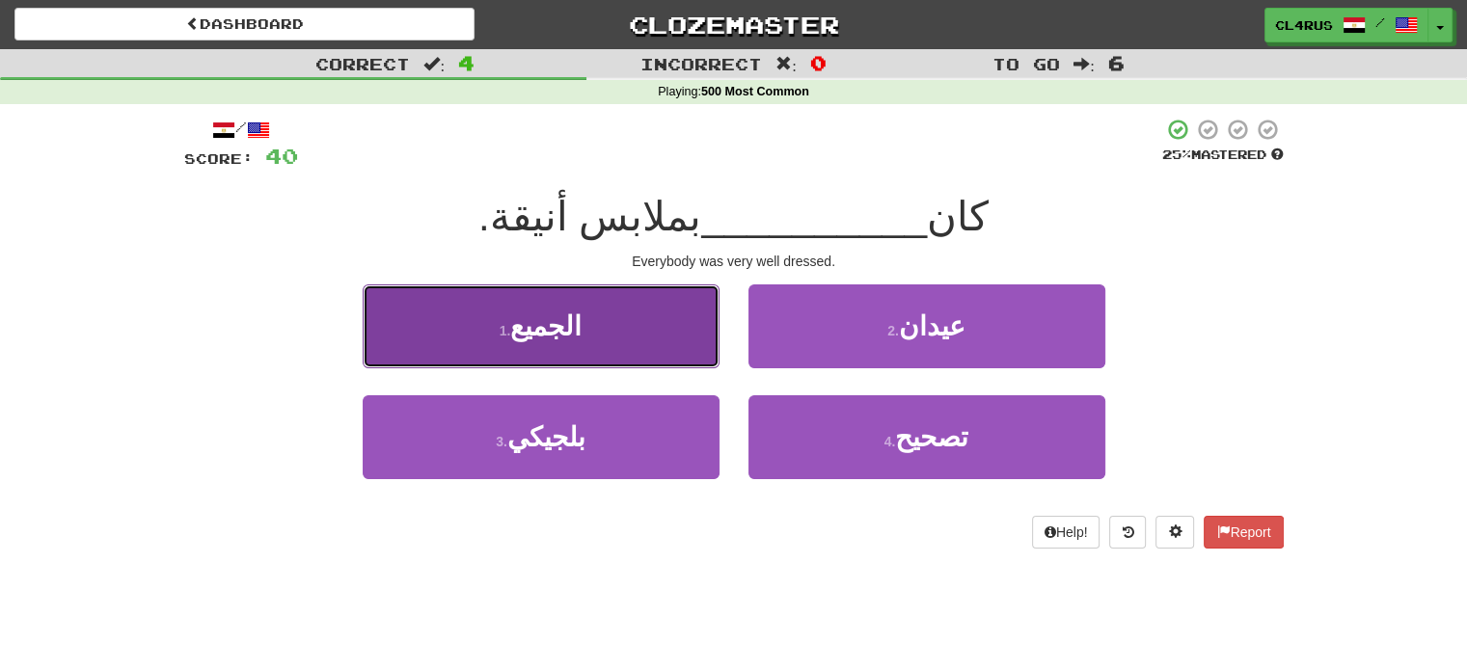
click at [641, 341] on button "1 . الجميع" at bounding box center [541, 327] width 357 height 84
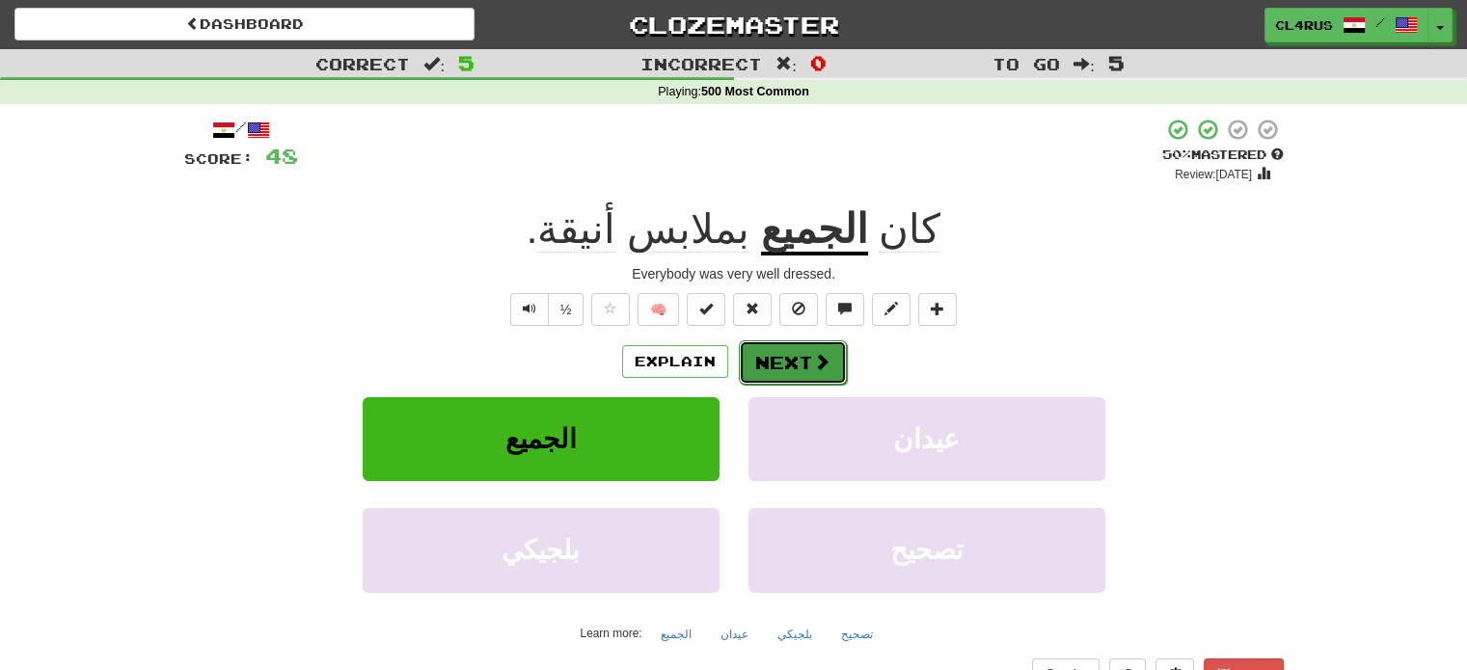
click at [832, 365] on button "Next" at bounding box center [793, 363] width 108 height 44
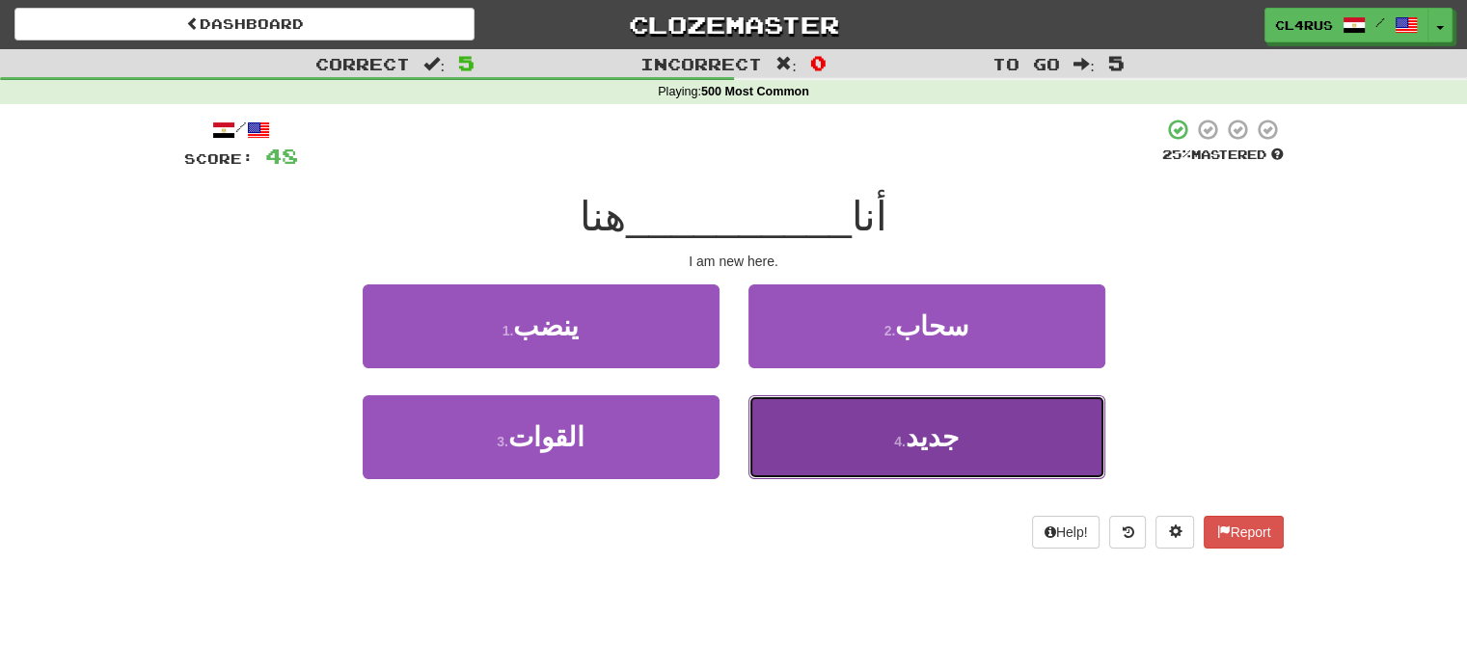
click at [866, 400] on button "4 . جديد" at bounding box center [927, 438] width 357 height 84
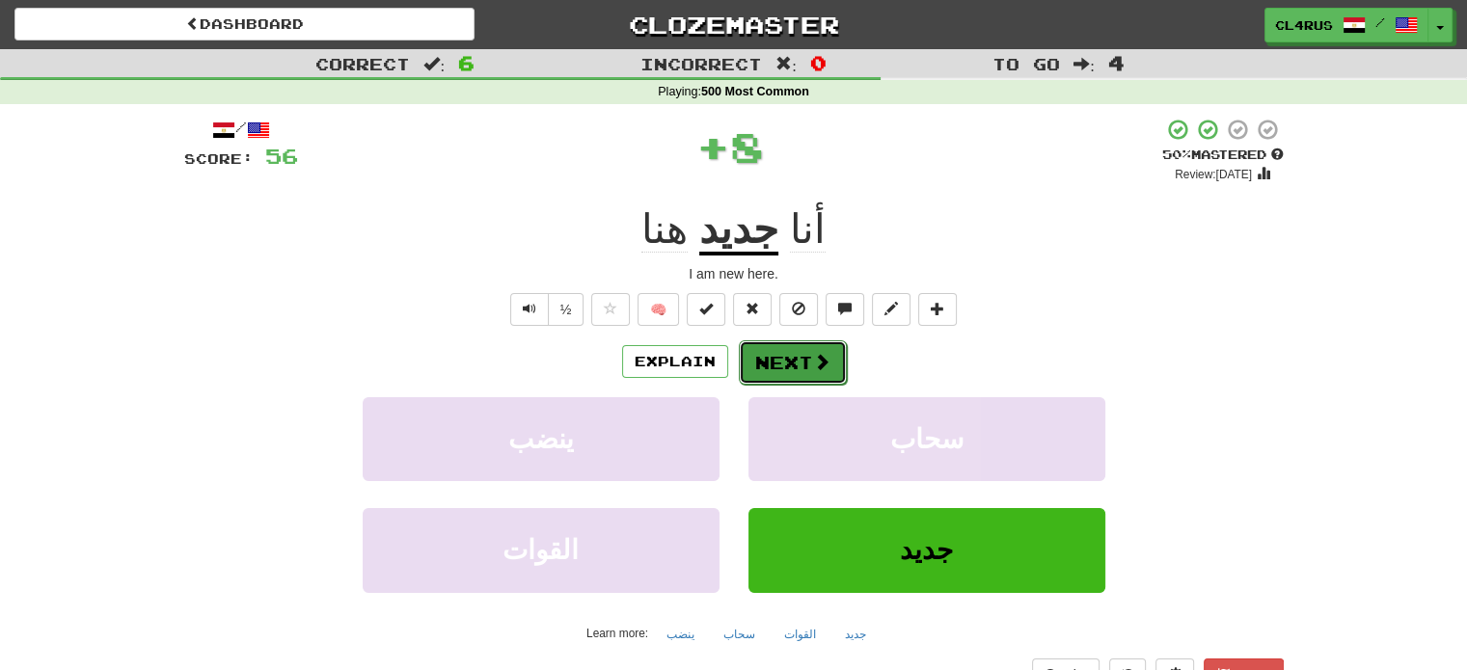
click at [813, 364] on span at bounding box center [821, 361] width 17 height 17
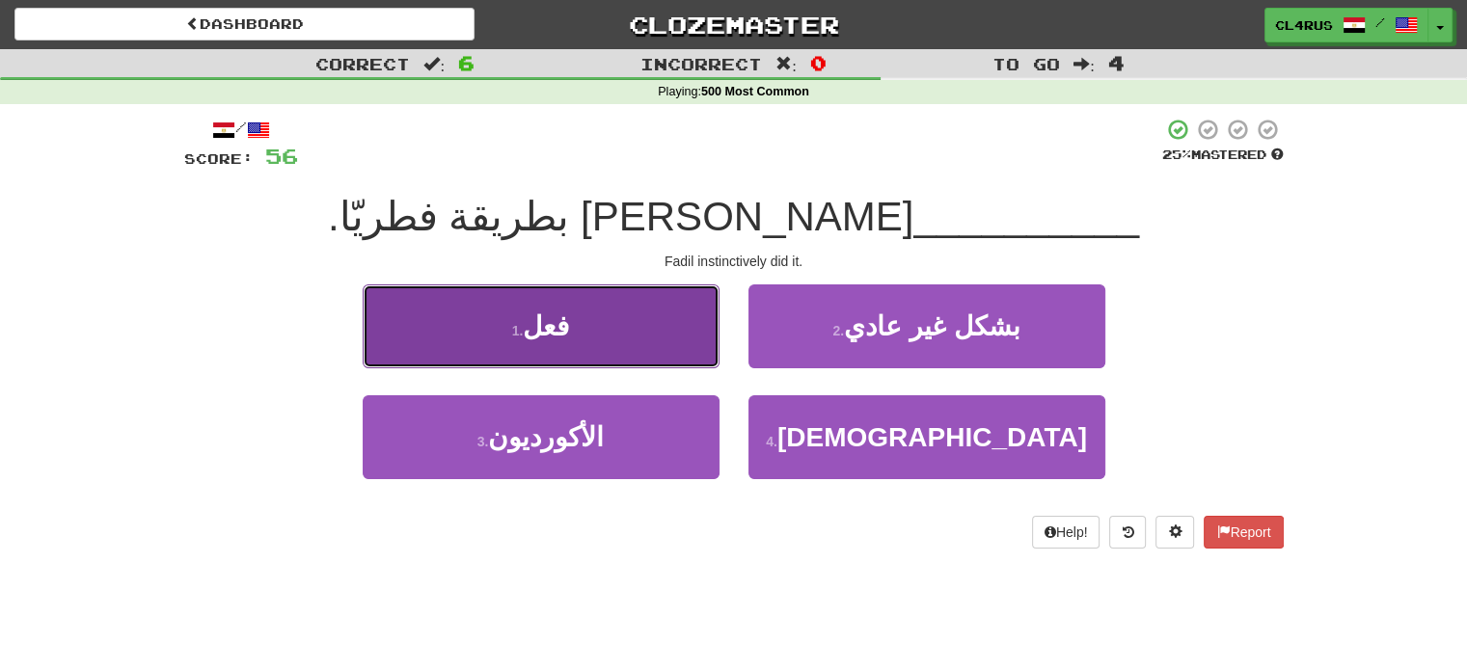
click at [658, 328] on button "1 . فعل" at bounding box center [541, 327] width 357 height 84
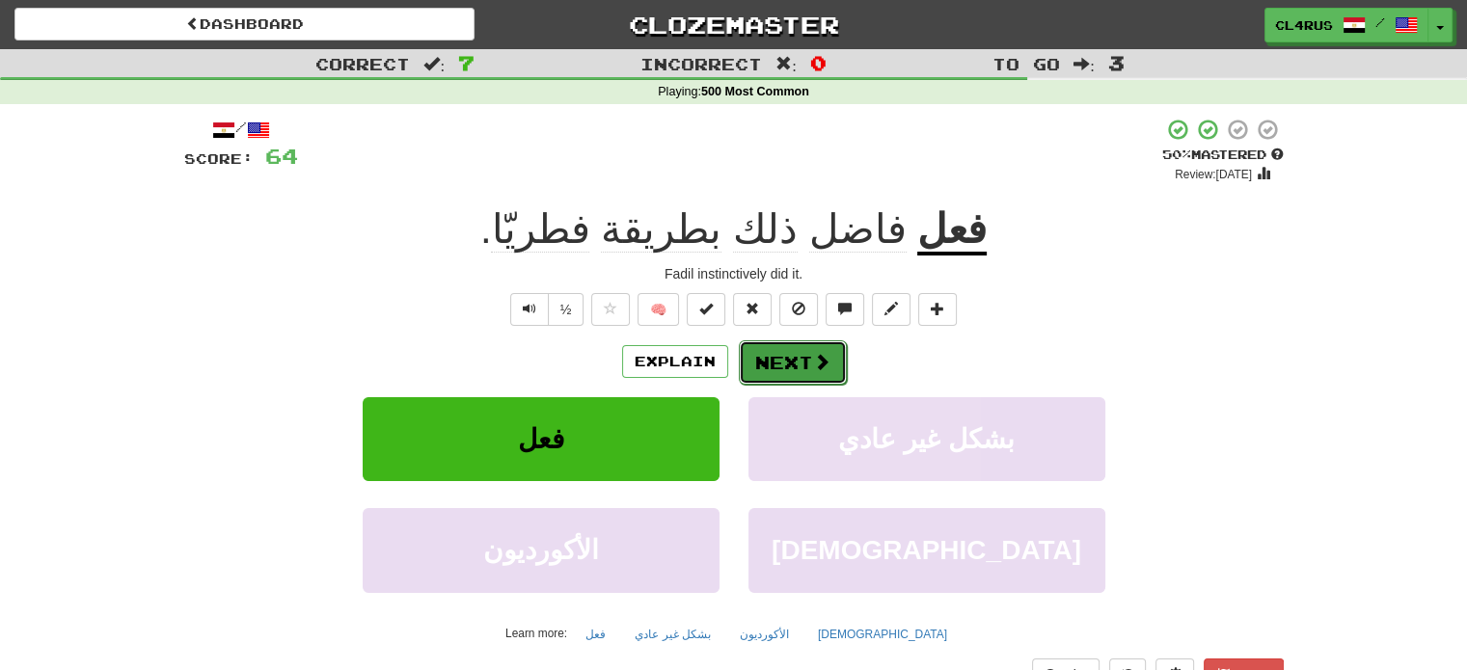
click at [781, 354] on button "Next" at bounding box center [793, 363] width 108 height 44
